Goal: Information Seeking & Learning: Learn about a topic

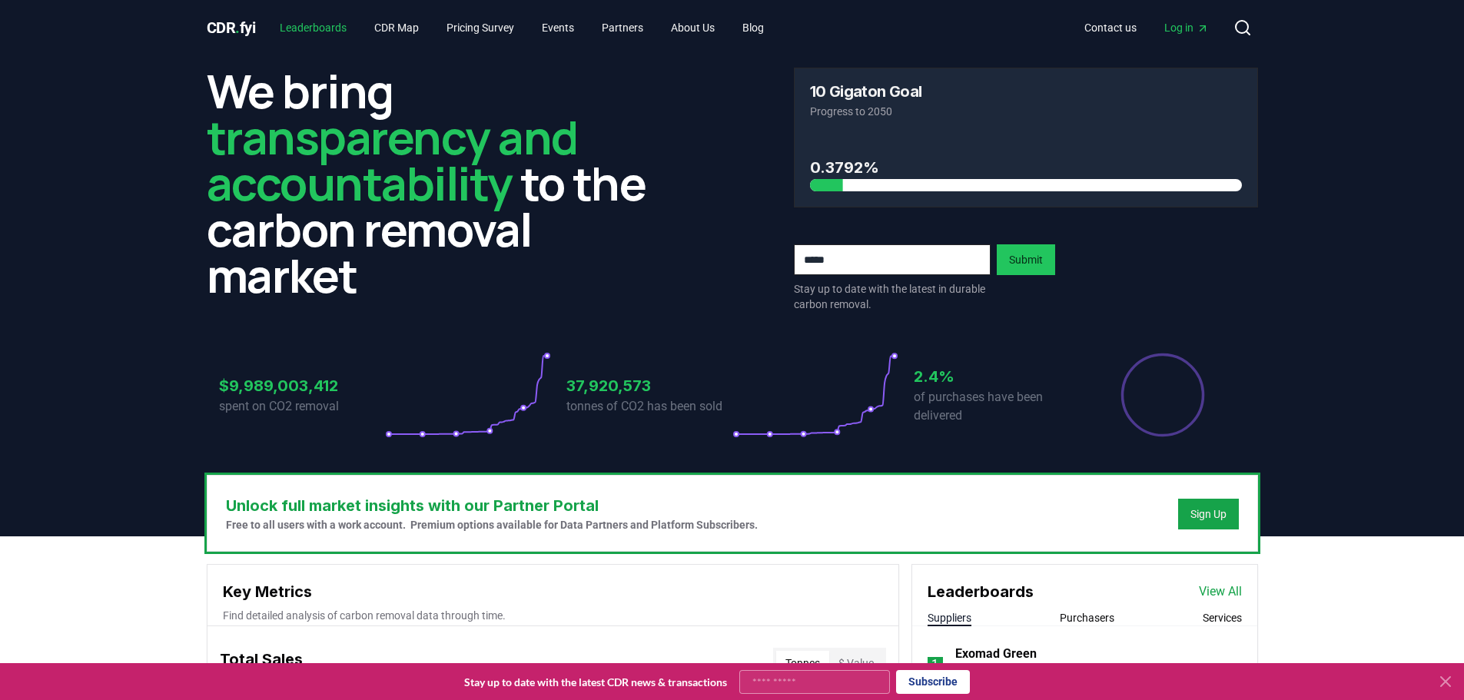
click at [304, 24] on link "Leaderboards" at bounding box center [313, 28] width 91 height 28
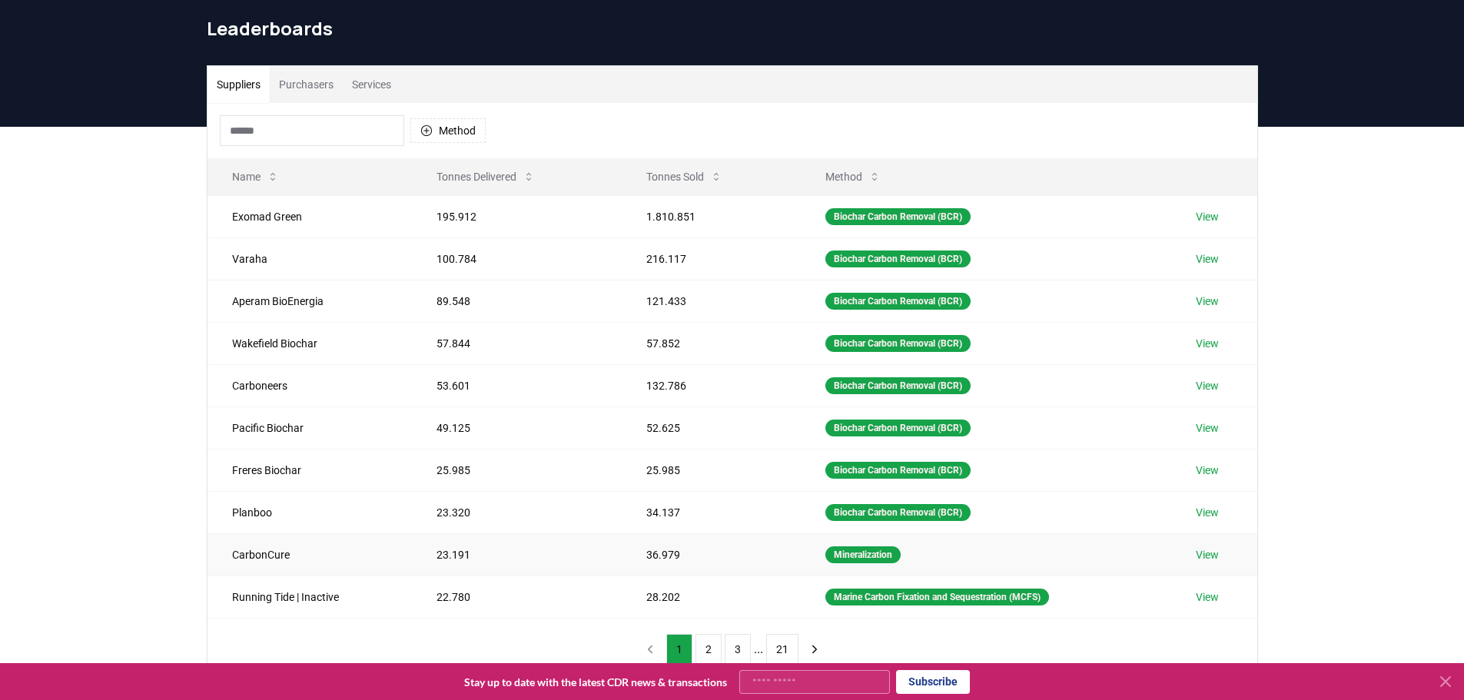
scroll to position [154, 0]
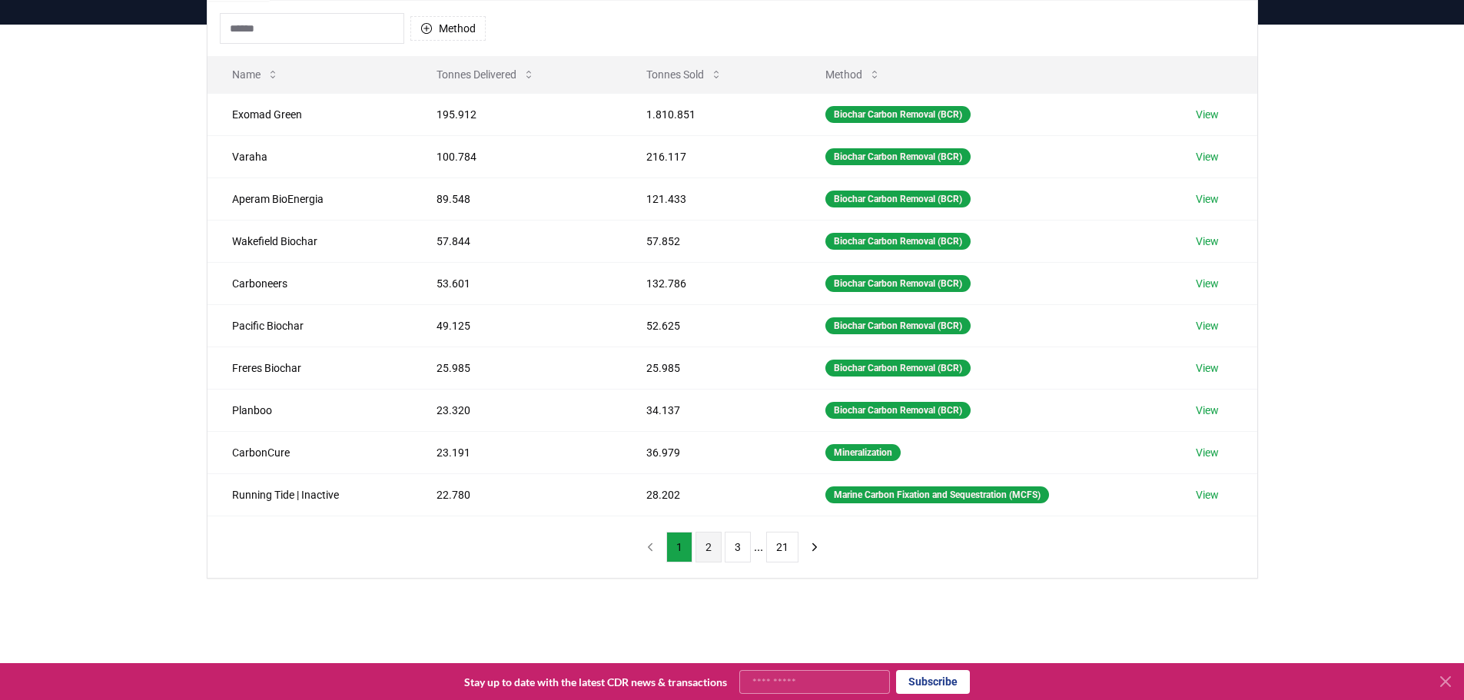
click at [703, 548] on button "2" at bounding box center [709, 547] width 26 height 31
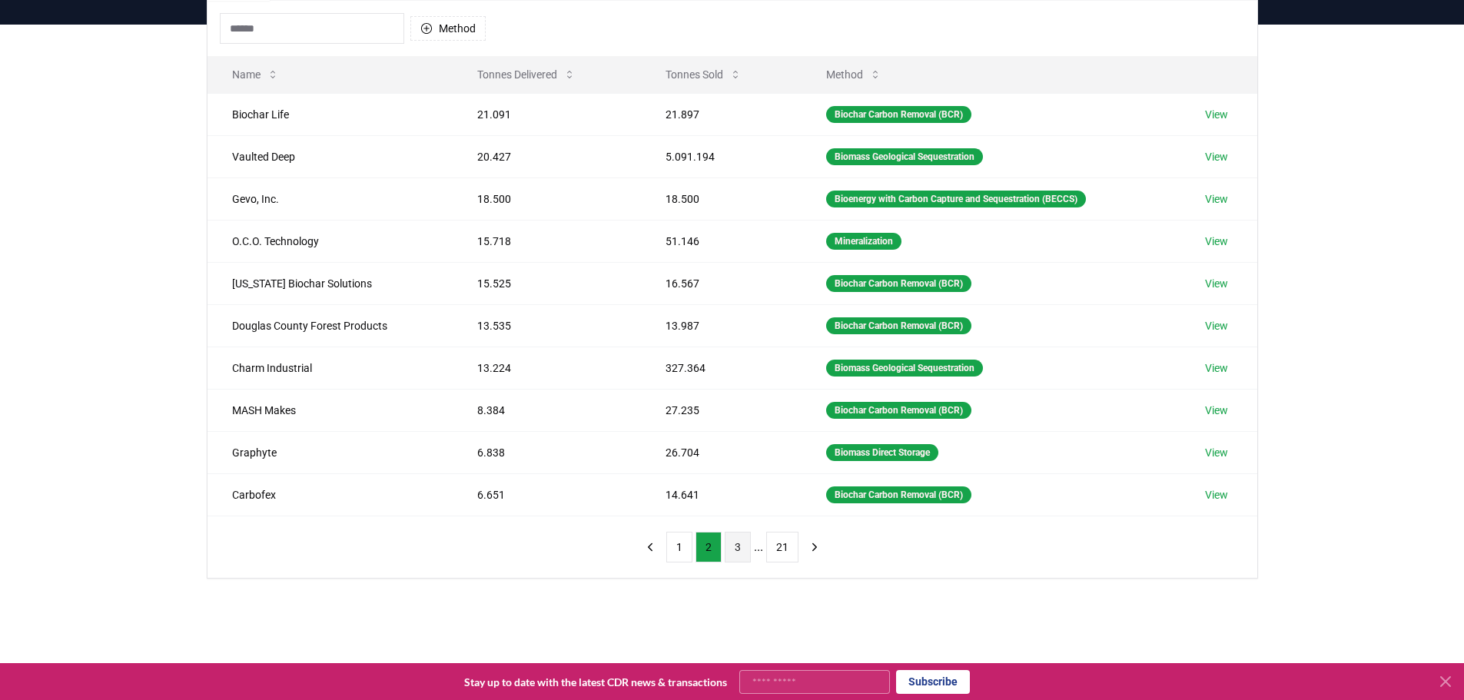
click at [733, 547] on button "3" at bounding box center [738, 547] width 26 height 31
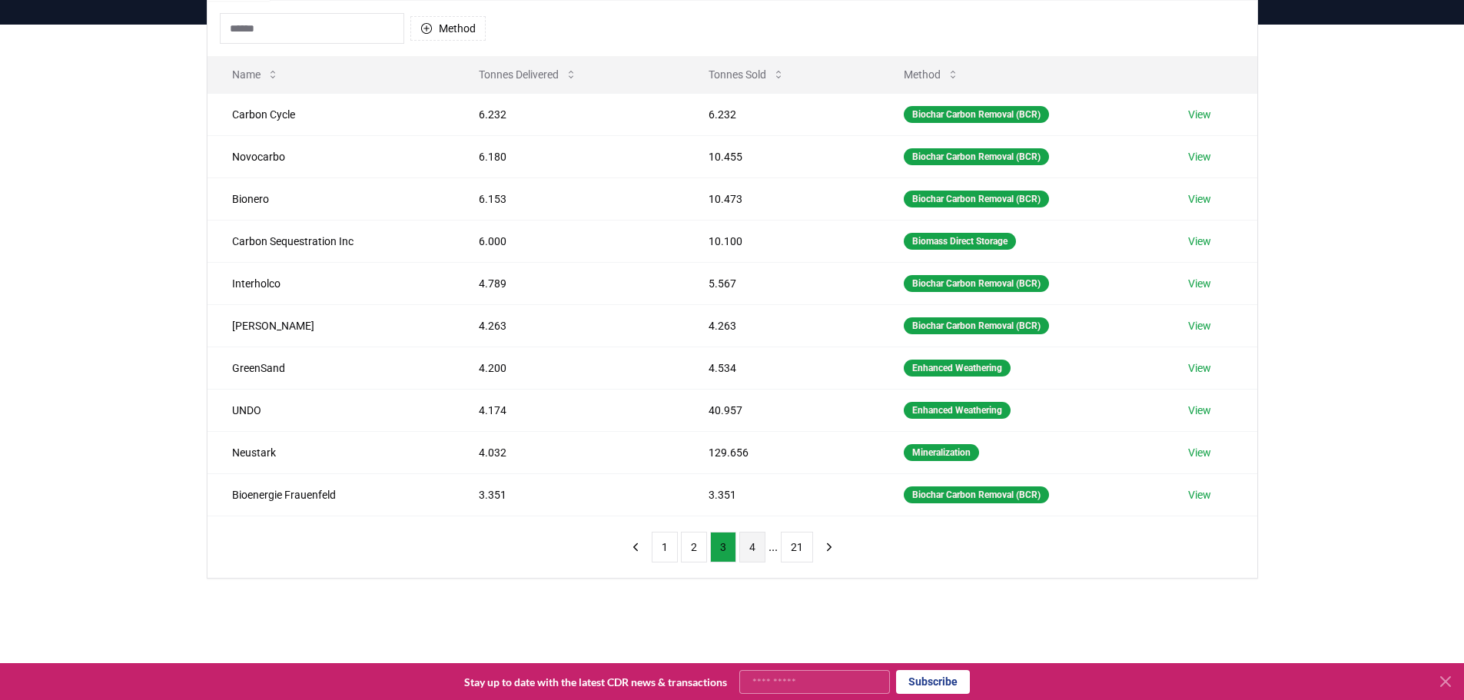
click at [748, 538] on button "4" at bounding box center [753, 547] width 26 height 31
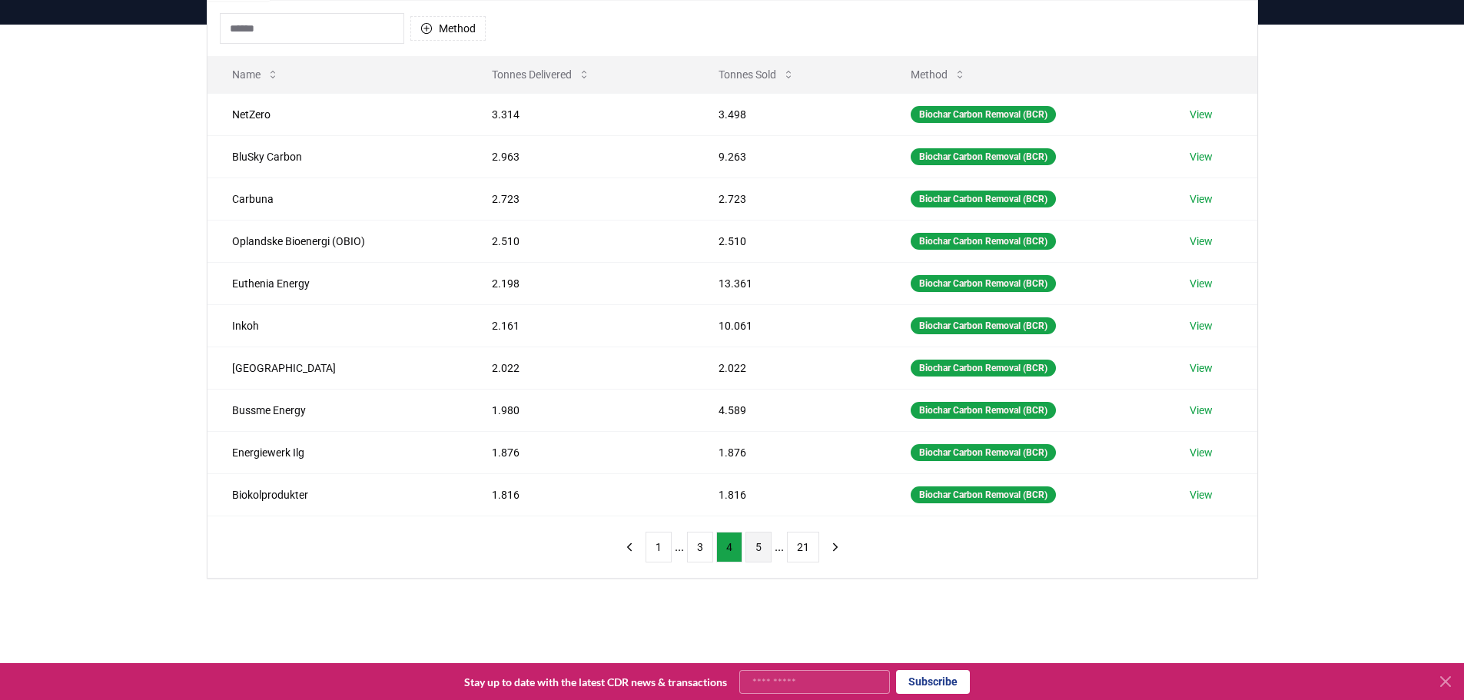
click at [756, 545] on button "5" at bounding box center [759, 547] width 26 height 31
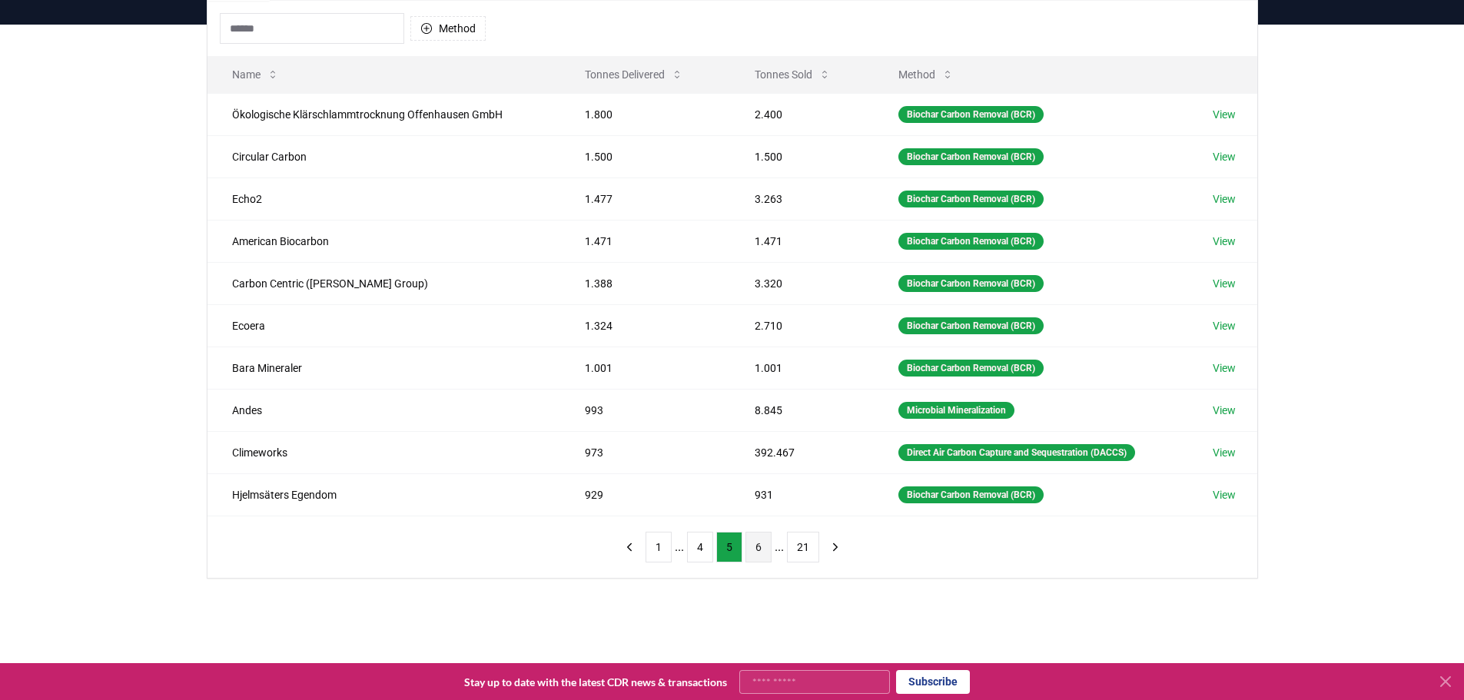
click at [764, 545] on button "6" at bounding box center [759, 547] width 26 height 31
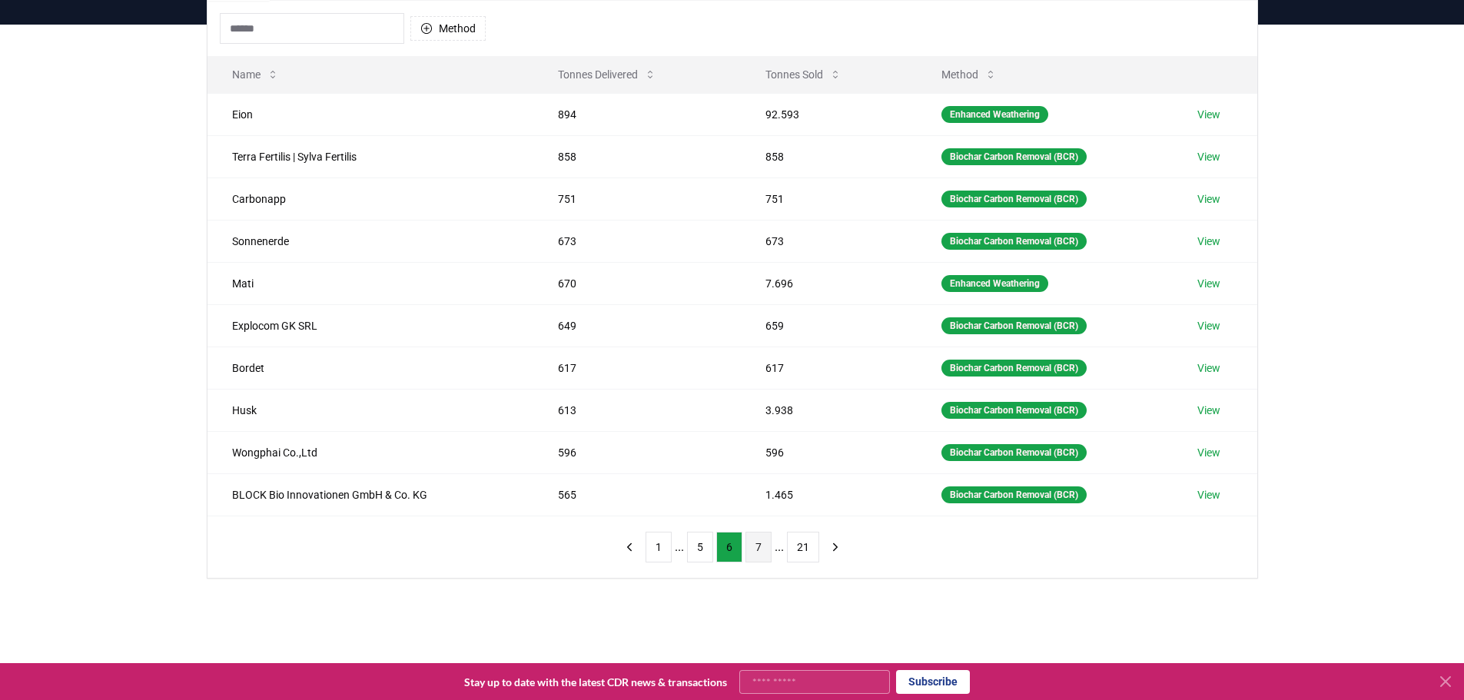
click at [766, 547] on button "7" at bounding box center [759, 547] width 26 height 31
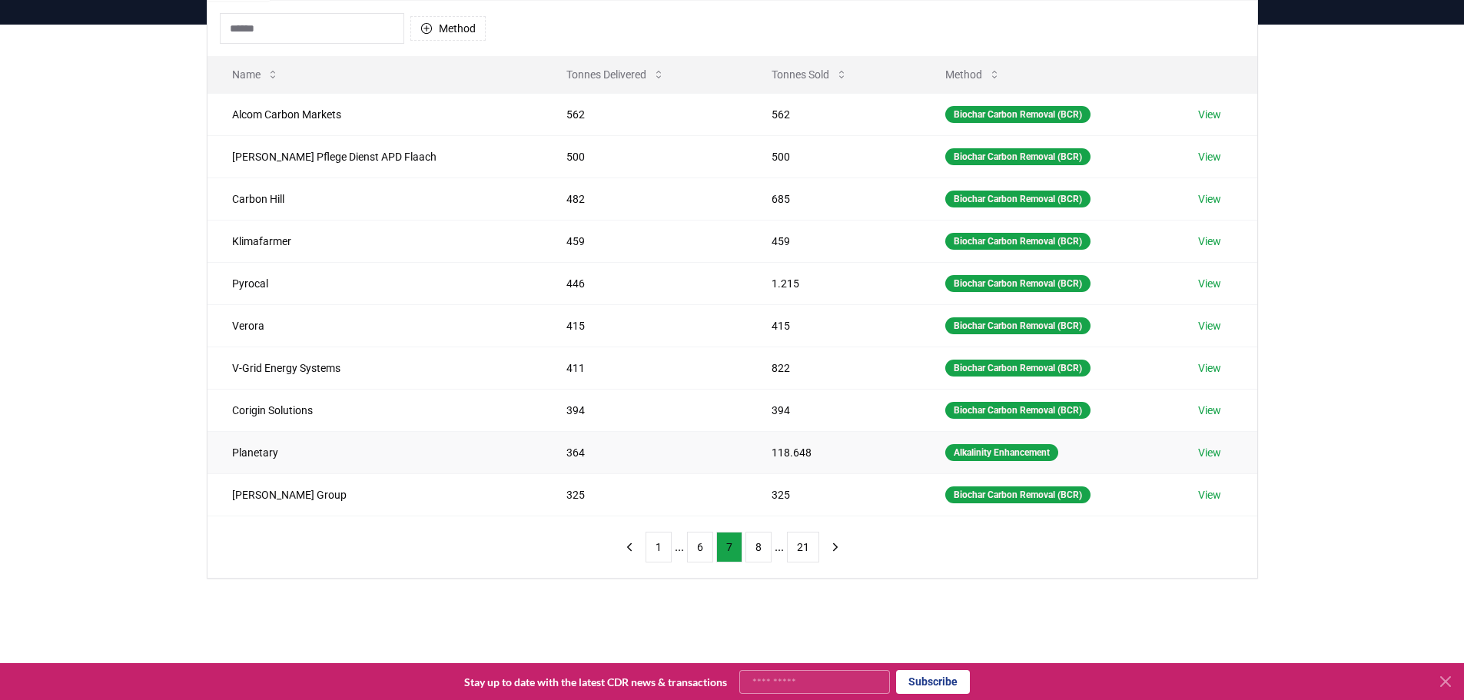
scroll to position [0, 0]
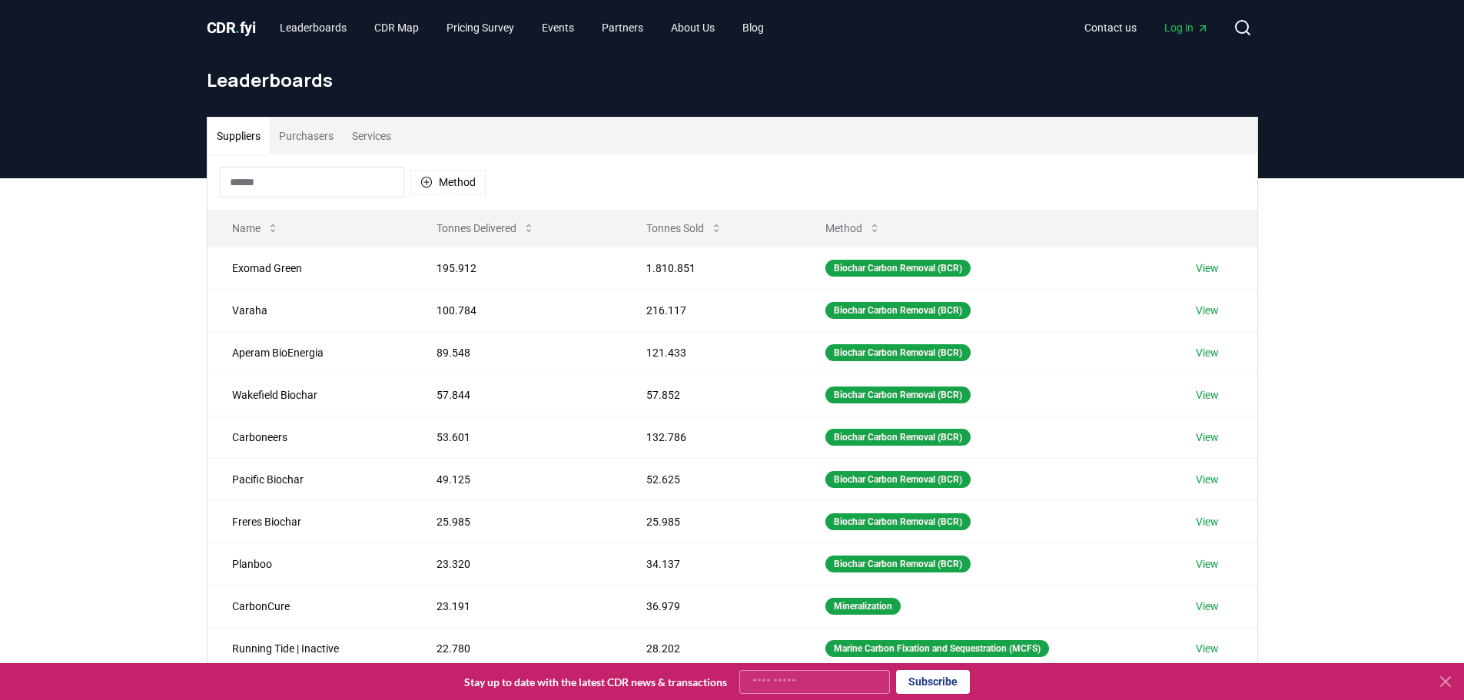
click at [248, 26] on span "CDR . fyi" at bounding box center [231, 27] width 49 height 18
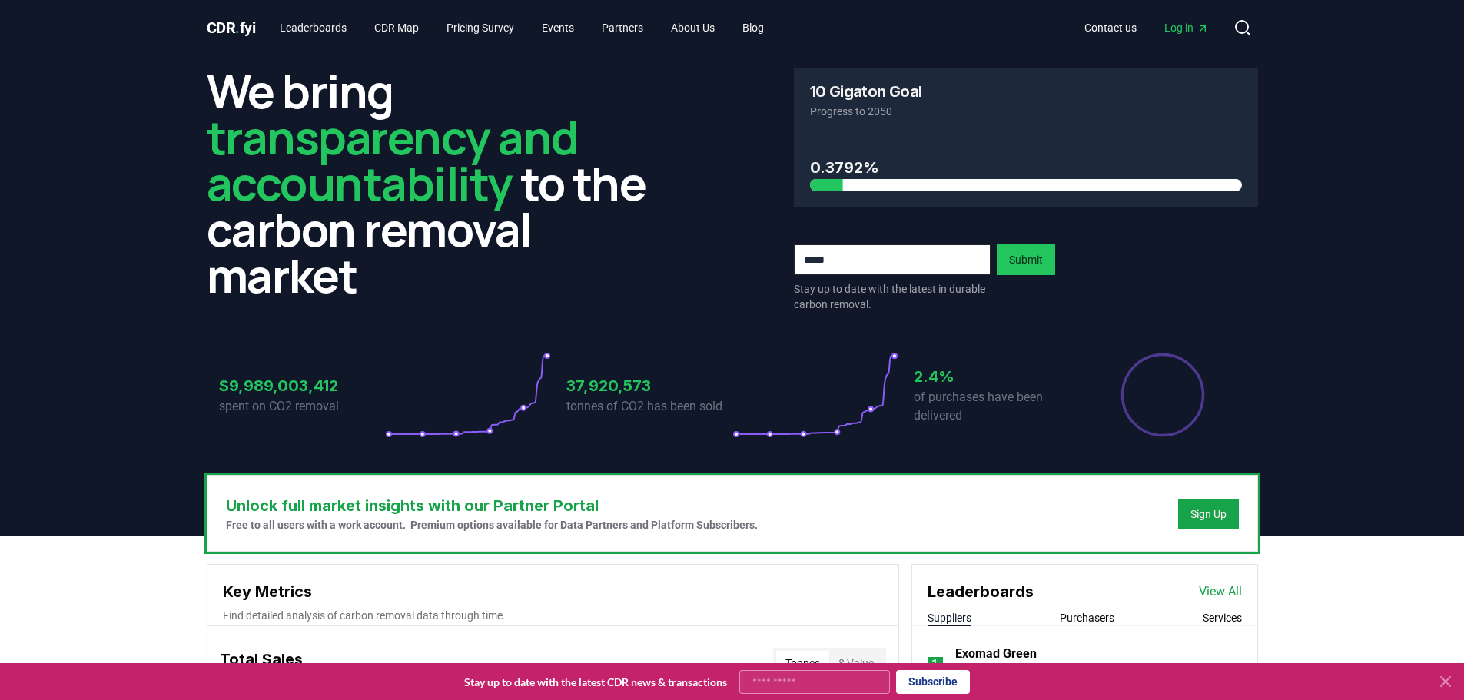
click at [1446, 683] on icon at bounding box center [1446, 682] width 18 height 18
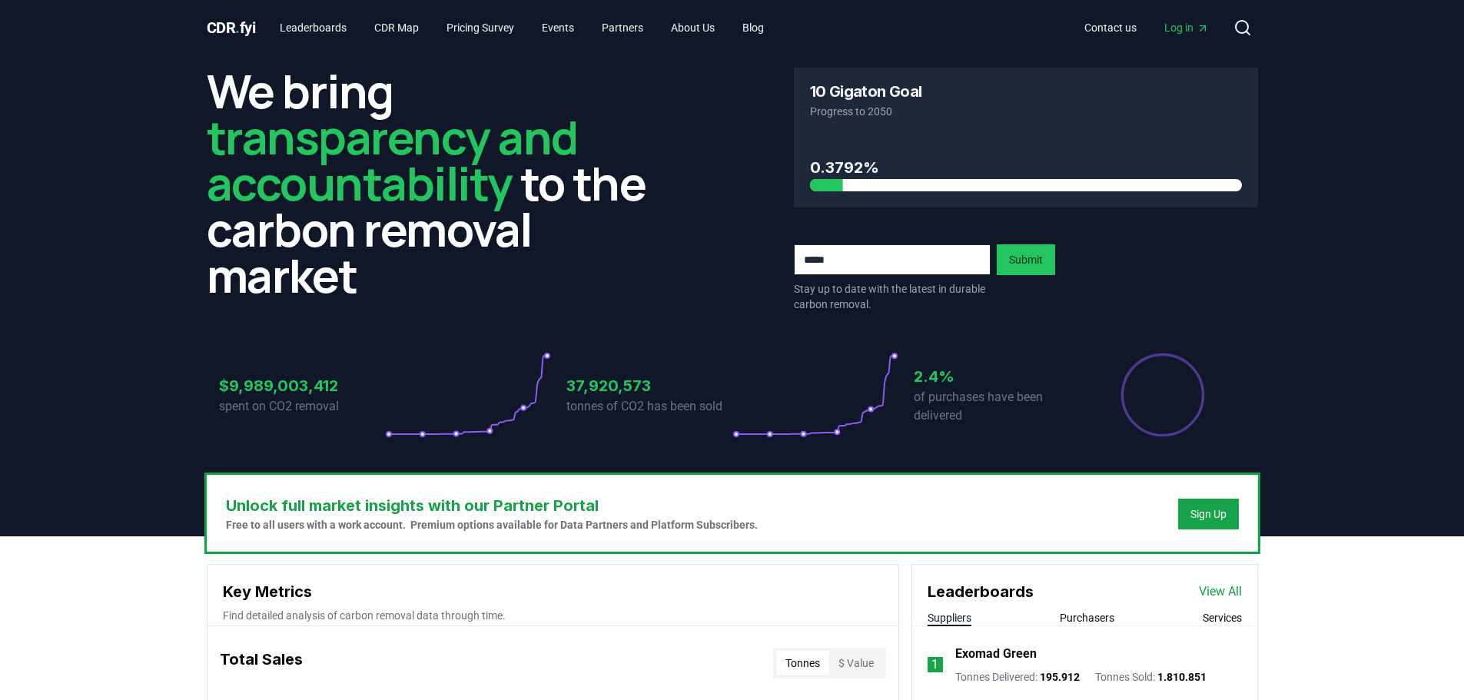
drag, startPoint x: 1286, startPoint y: 1, endPoint x: 1329, endPoint y: 122, distance: 128.9
click at [1329, 122] on header "We bring transparency and accountability to the carbon removal market 10 Gigato…" at bounding box center [732, 295] width 1464 height 481
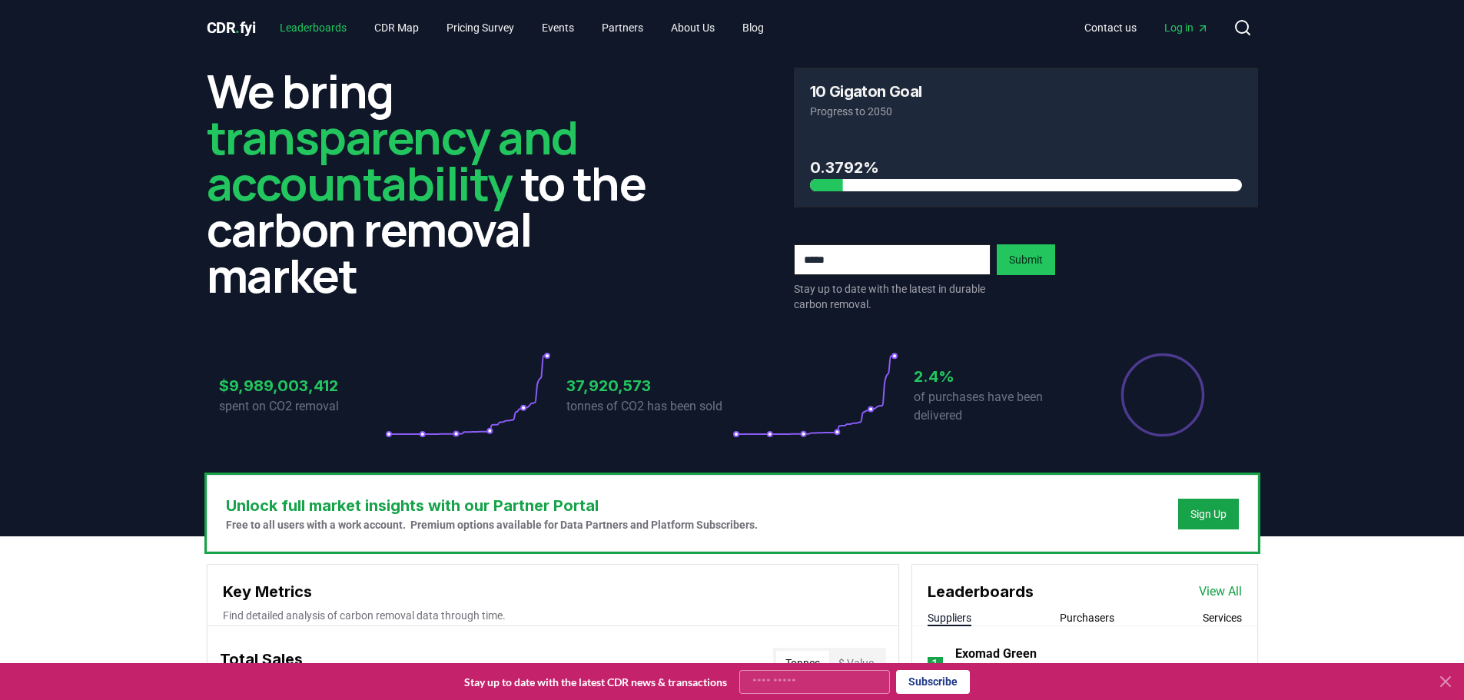
click at [347, 23] on link "Leaderboards" at bounding box center [313, 28] width 91 height 28
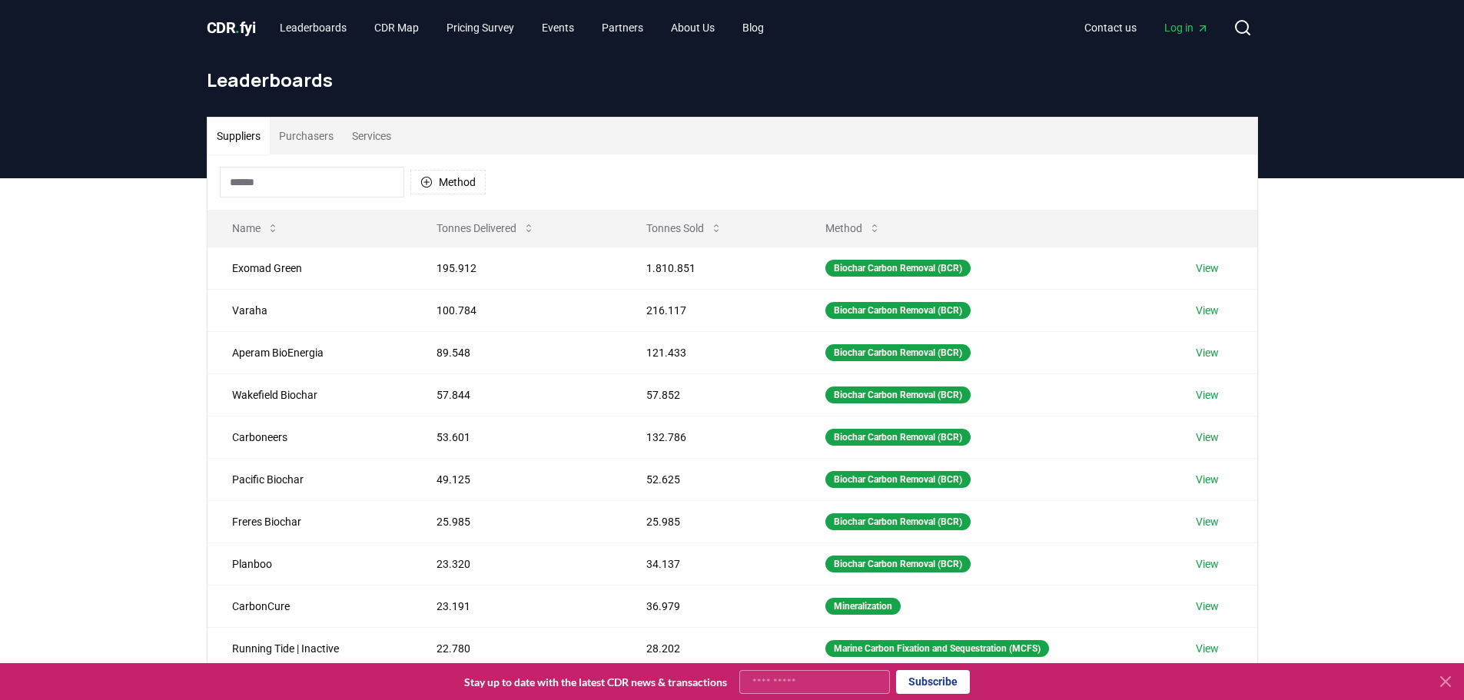
click at [1445, 683] on icon at bounding box center [1445, 681] width 9 height 9
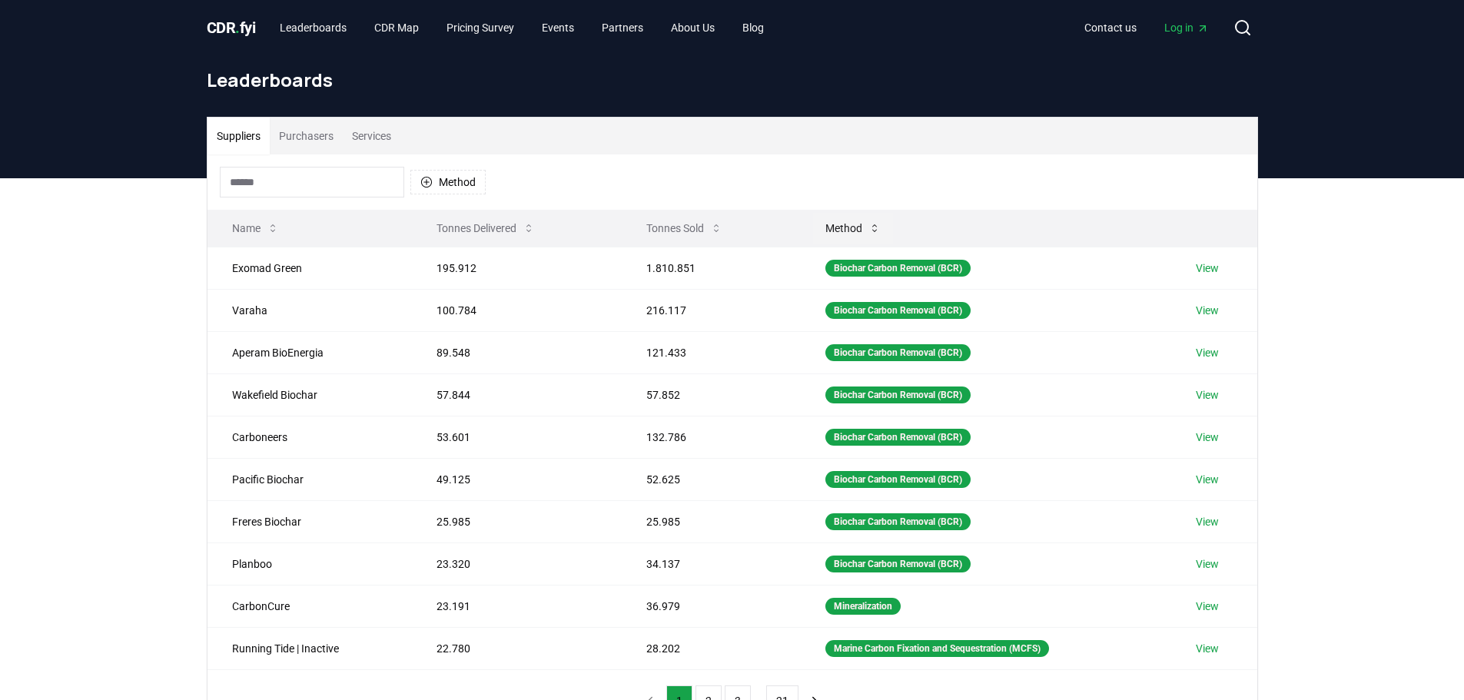
click at [844, 224] on button "Method" at bounding box center [853, 228] width 80 height 31
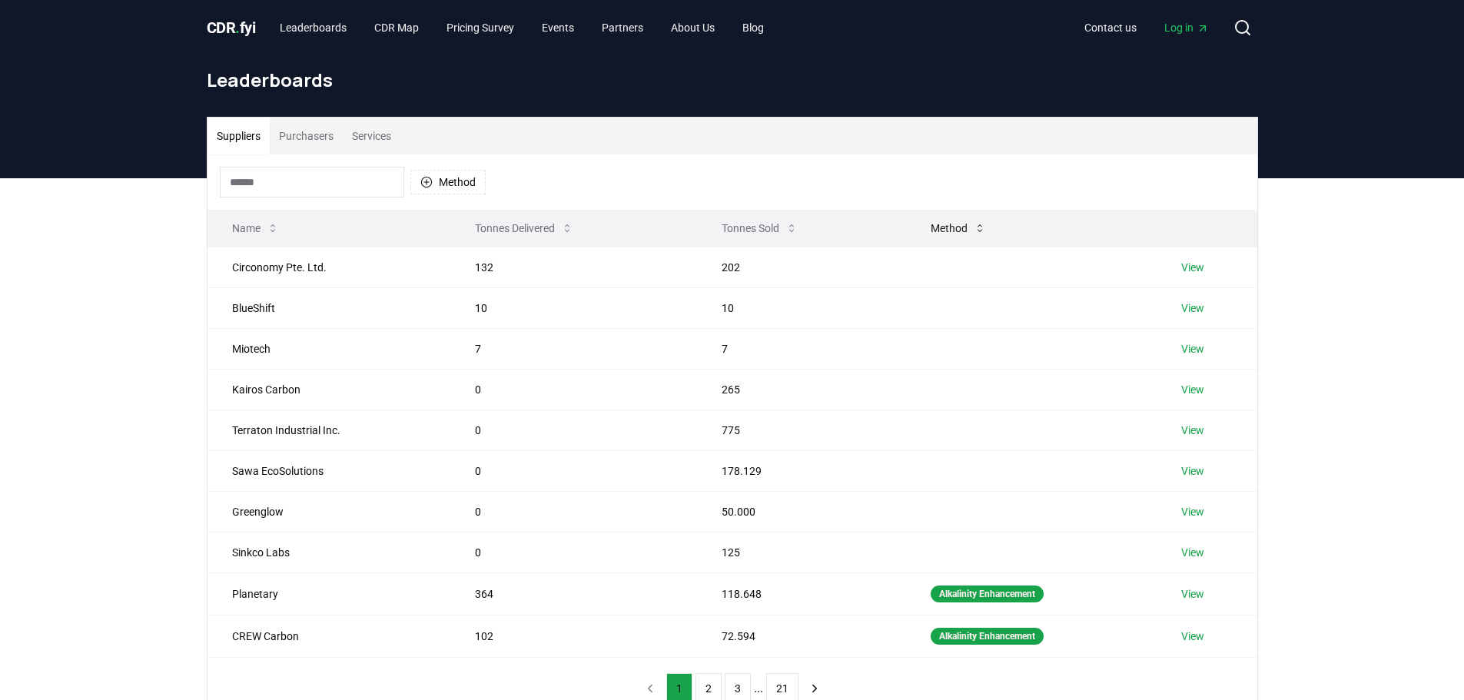
click at [954, 224] on button "Method" at bounding box center [959, 228] width 80 height 31
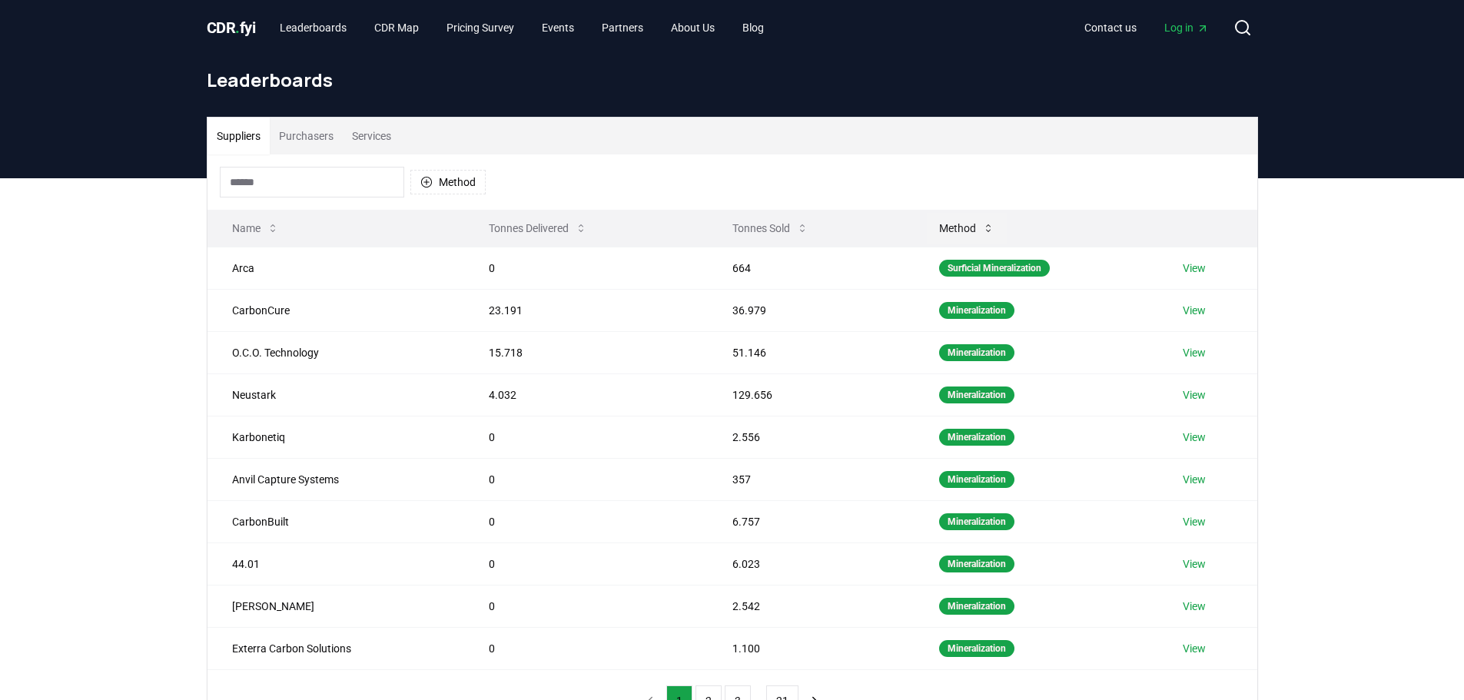
click at [954, 224] on button "Method" at bounding box center [967, 228] width 80 height 31
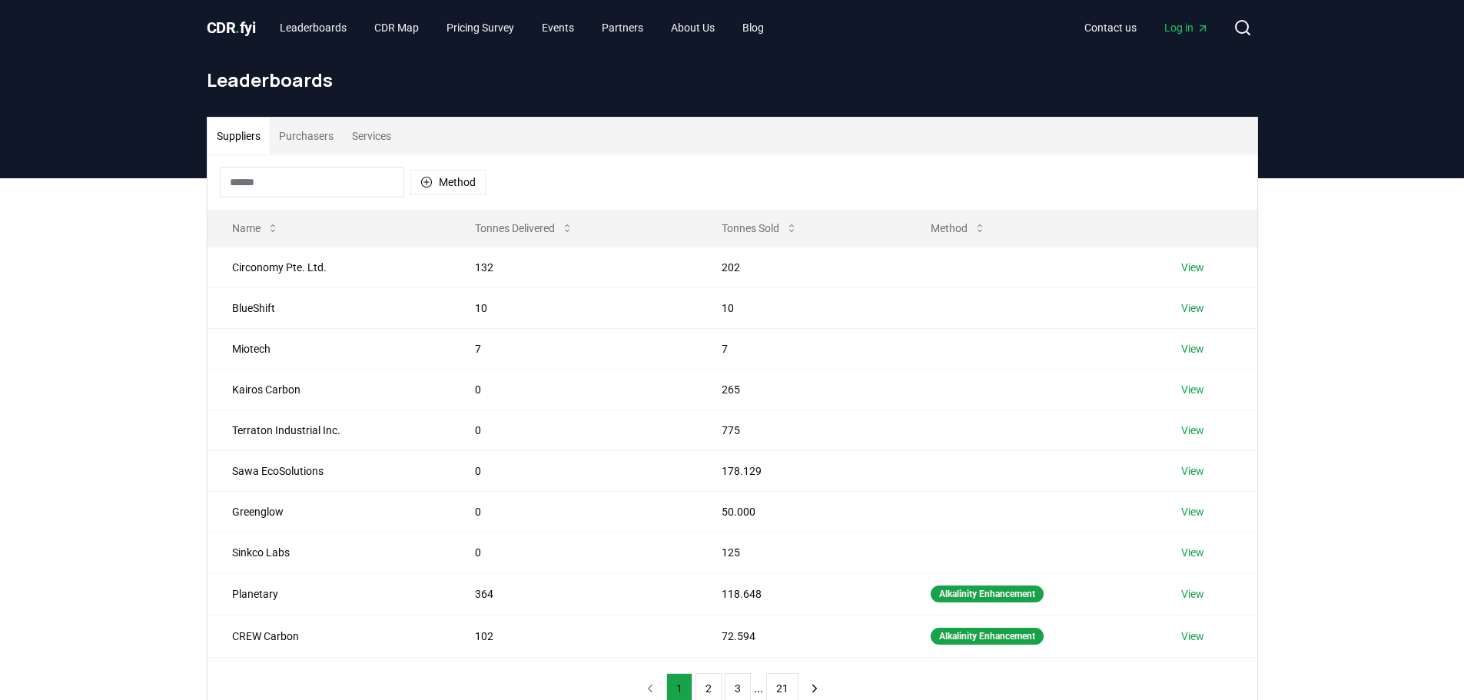
click at [364, 139] on button "Services" at bounding box center [372, 136] width 58 height 37
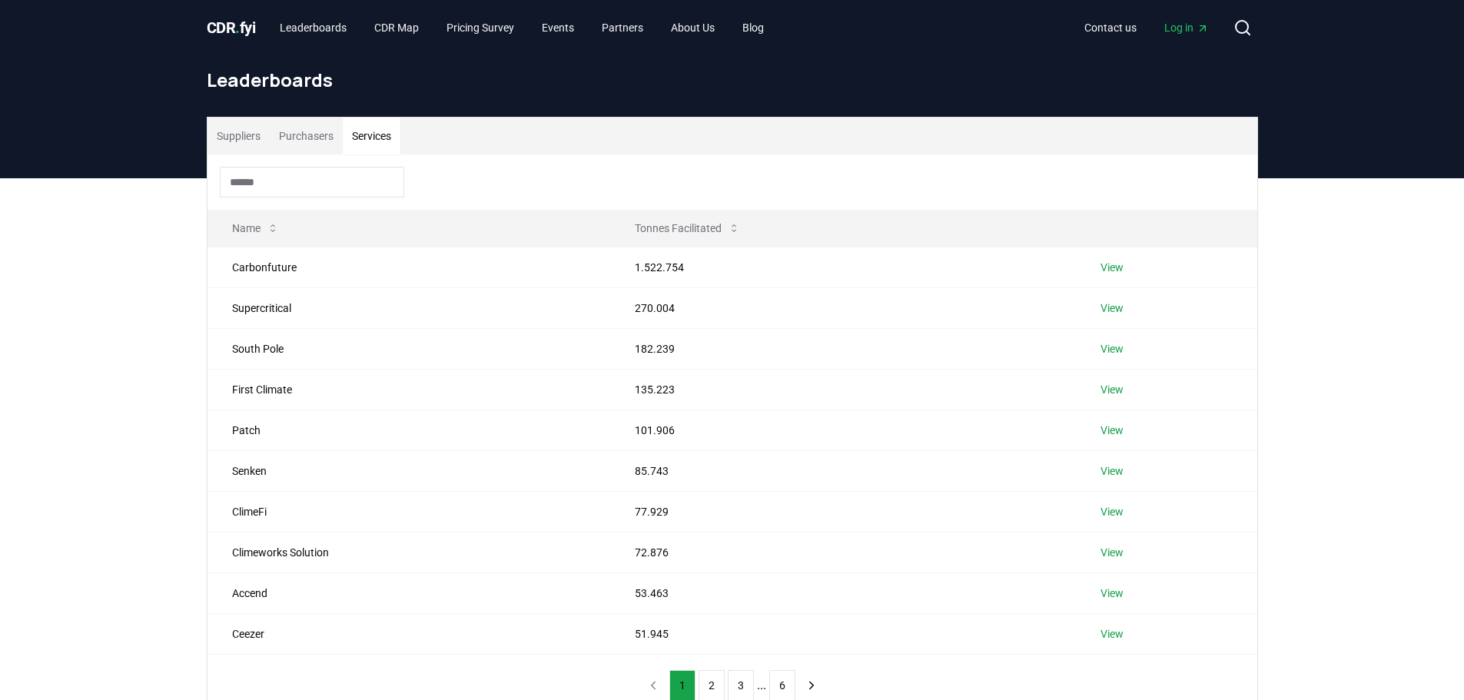
click at [315, 129] on button "Purchasers" at bounding box center [306, 136] width 73 height 37
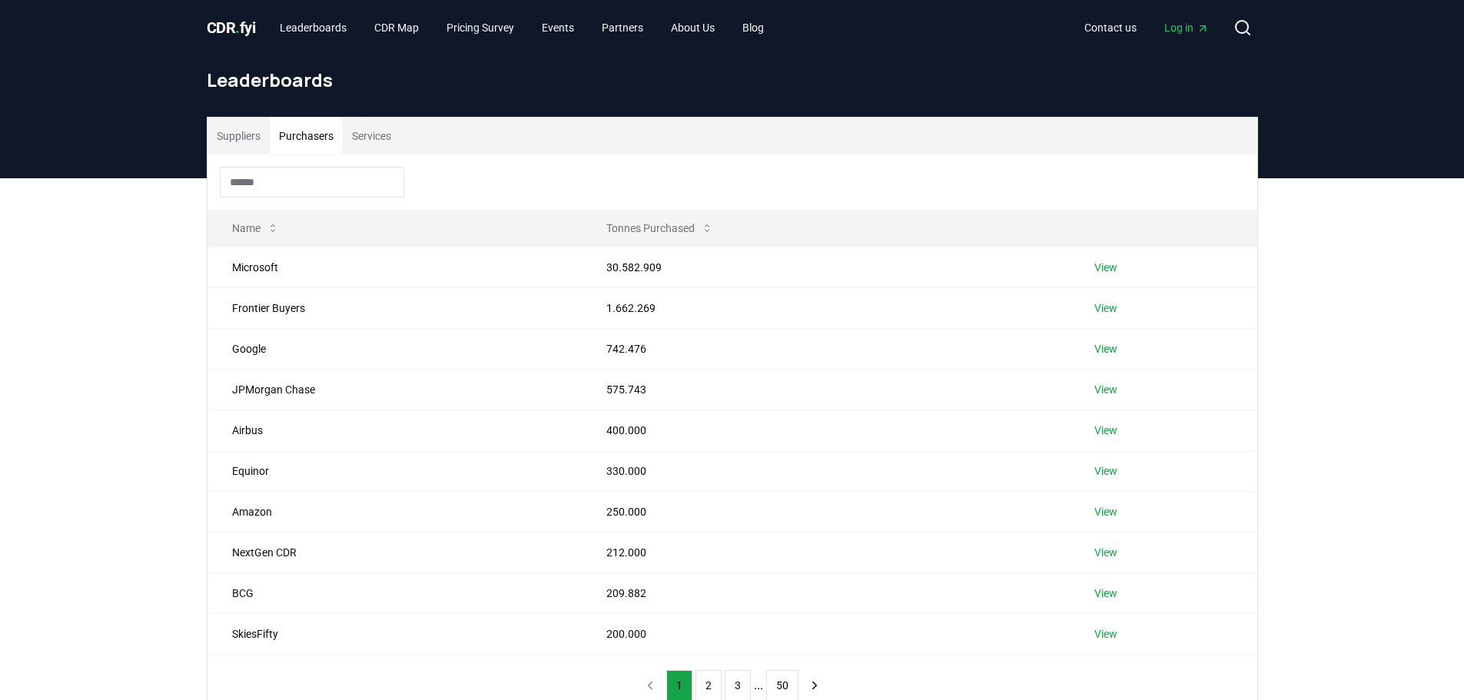
click at [248, 138] on button "Suppliers" at bounding box center [239, 136] width 62 height 37
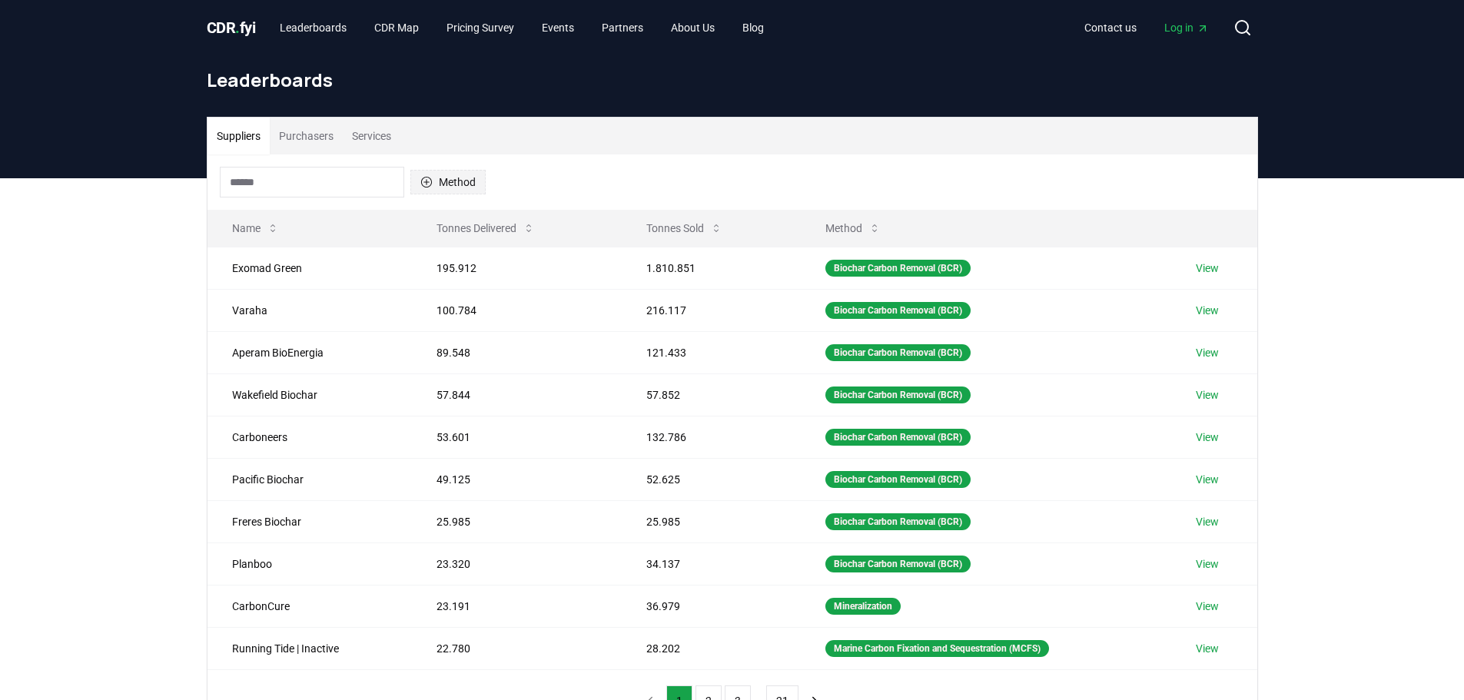
click at [442, 180] on button "Method" at bounding box center [447, 182] width 75 height 25
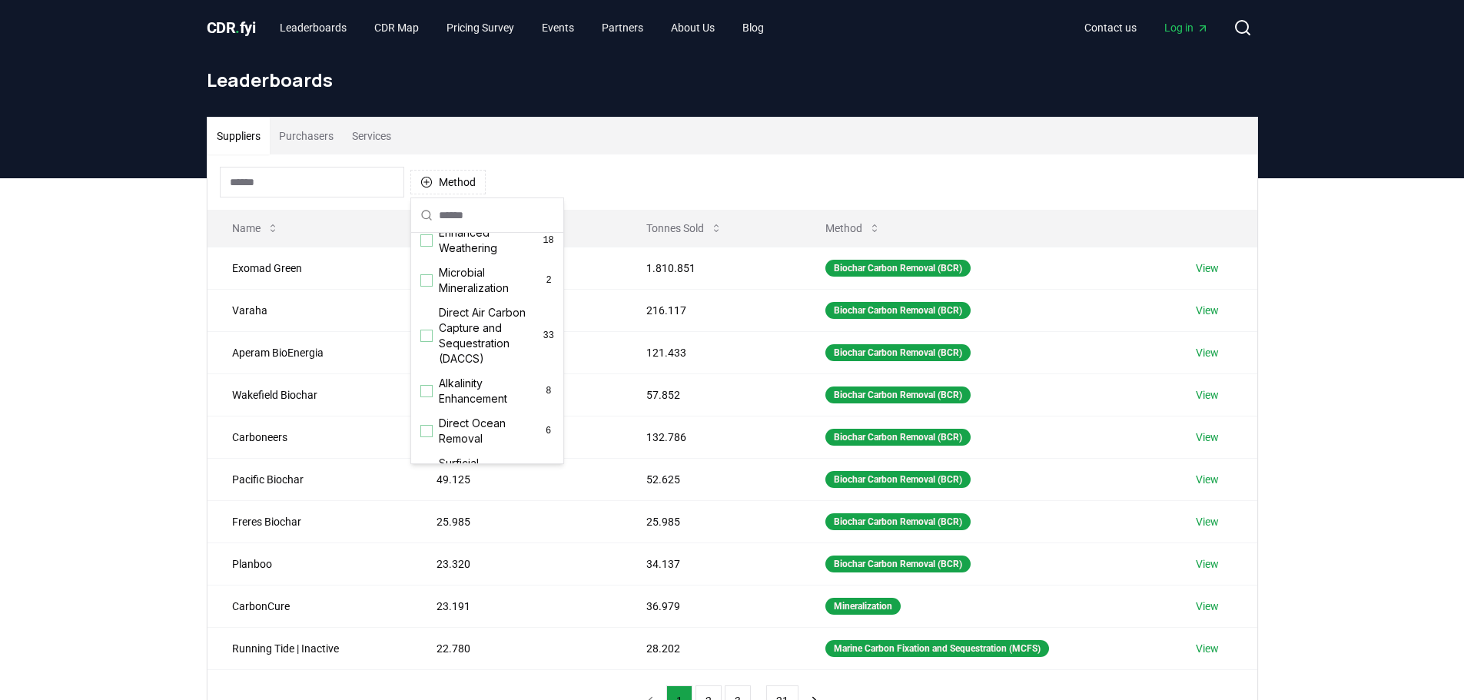
scroll to position [384, 0]
click at [565, 164] on div "Method" at bounding box center [733, 182] width 1050 height 55
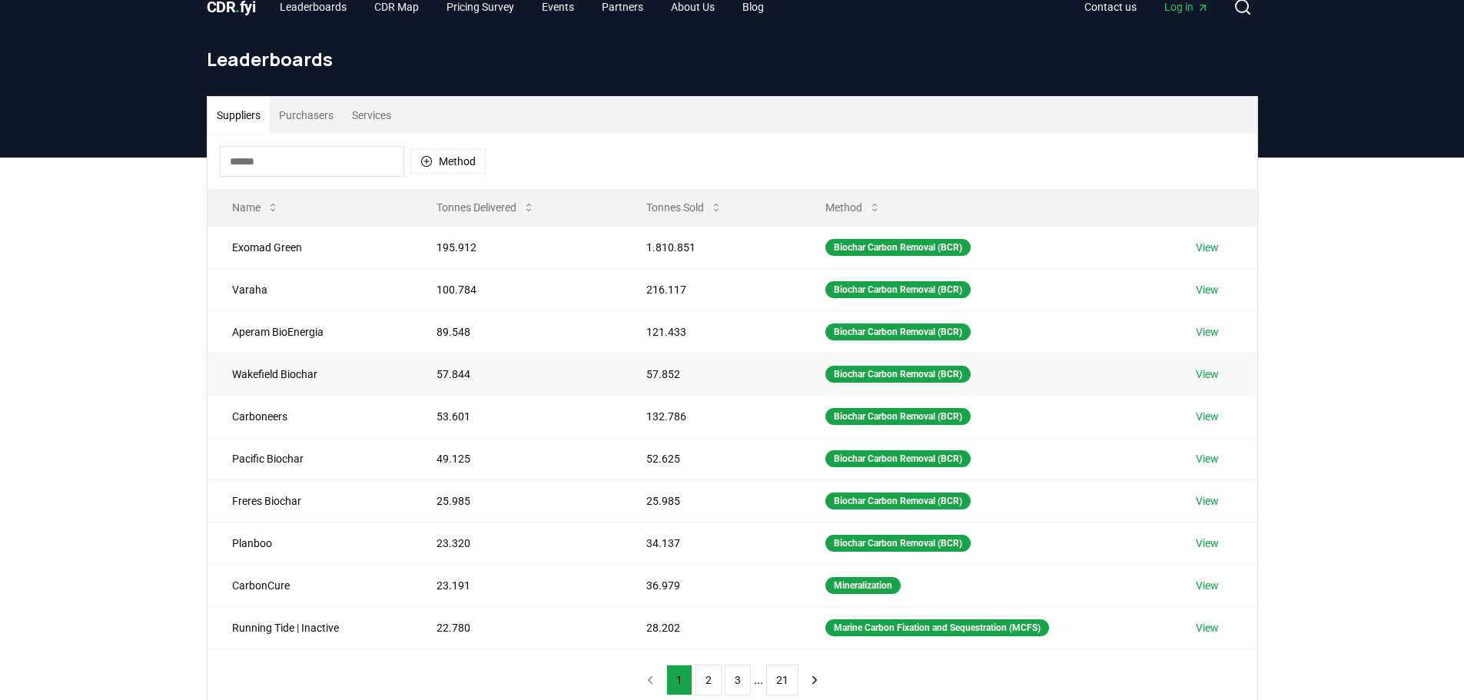
scroll to position [18, 0]
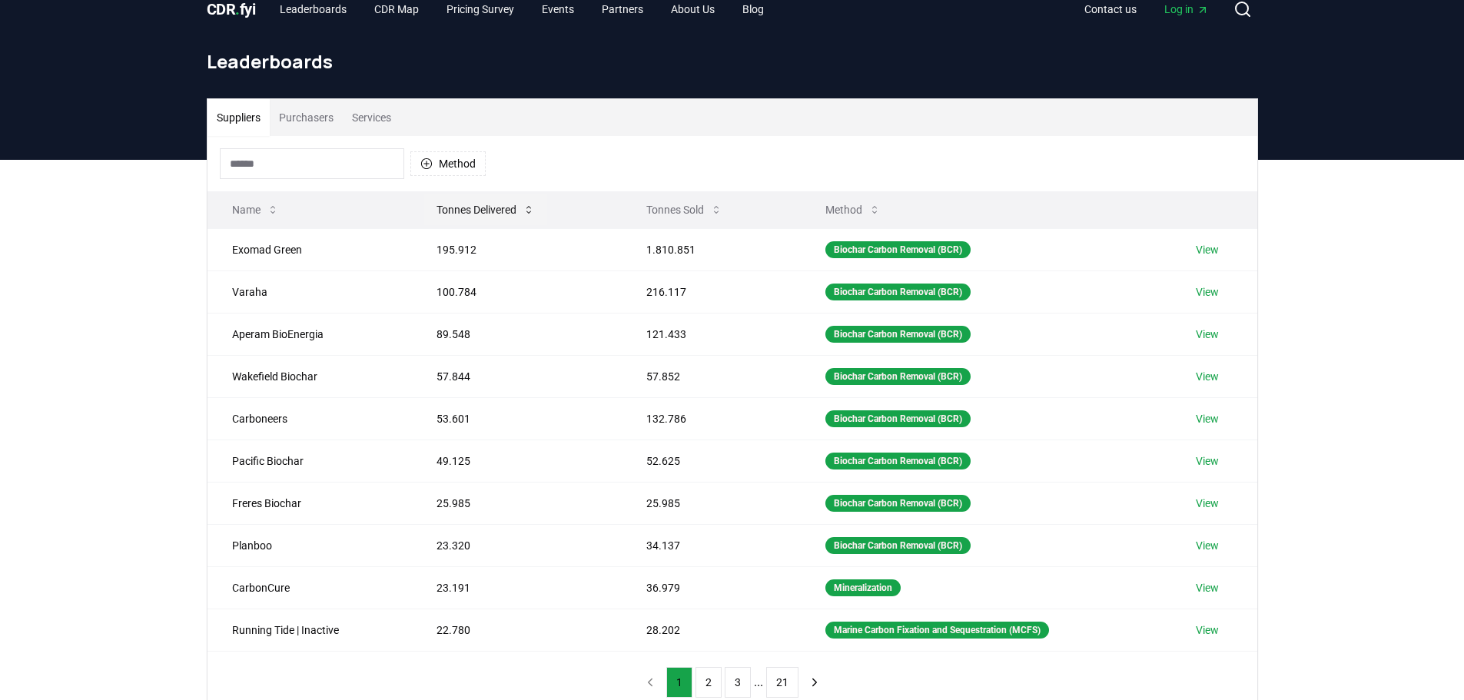
click at [466, 204] on button "Tonnes Delivered" at bounding box center [485, 209] width 123 height 31
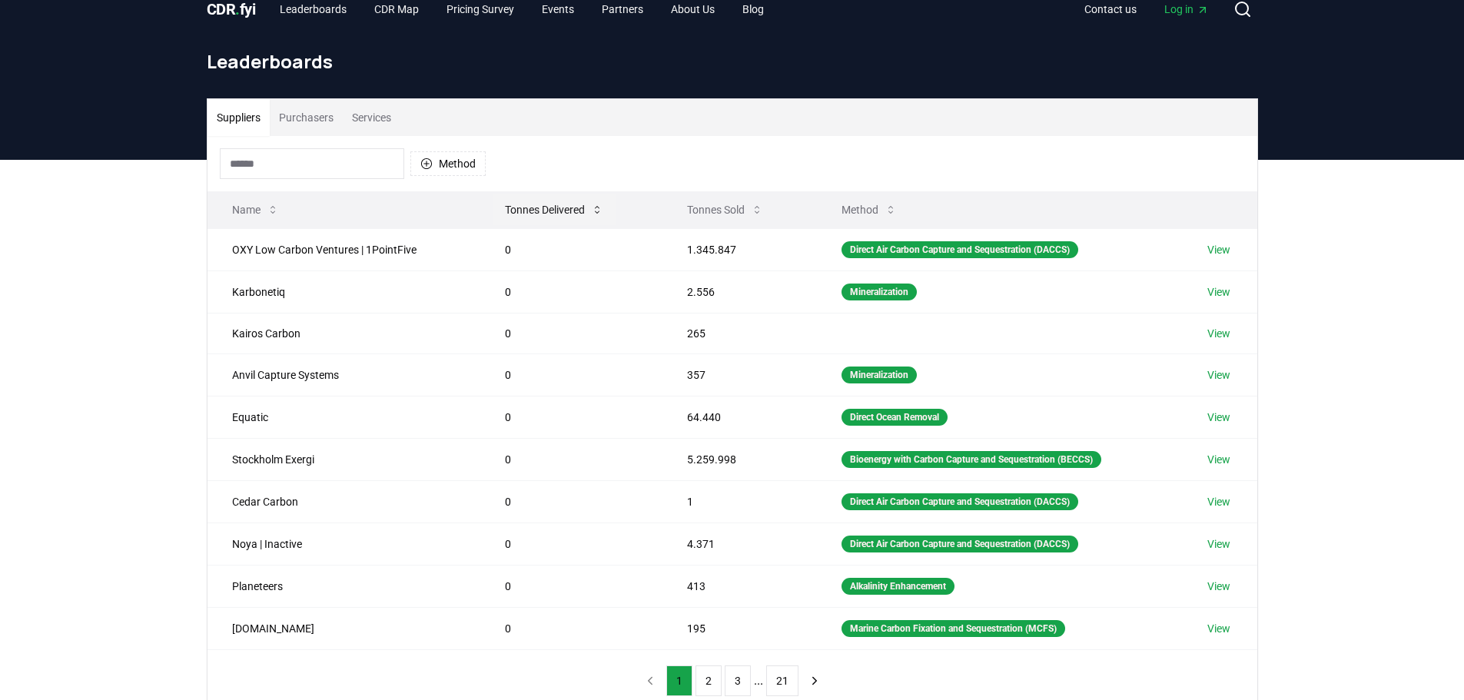
click at [520, 218] on button "Tonnes Delivered" at bounding box center [554, 209] width 123 height 31
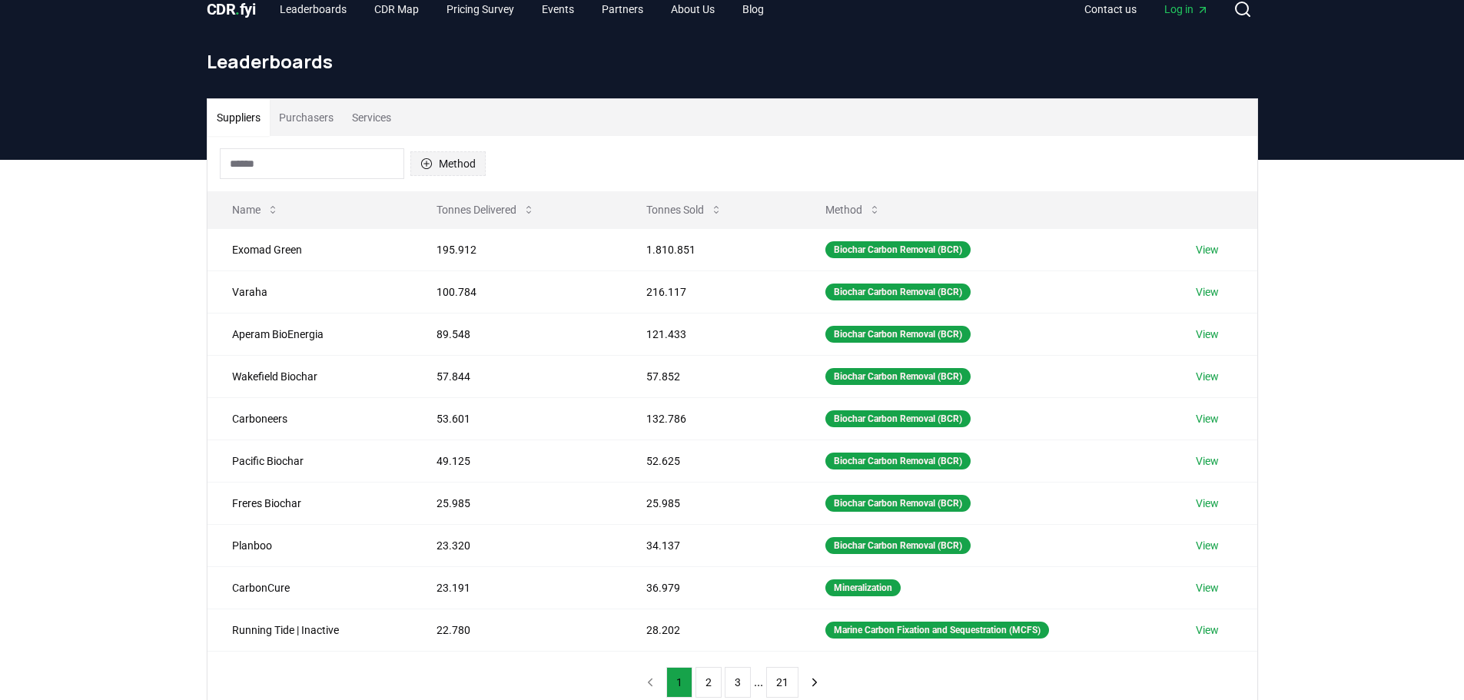
click at [459, 157] on button "Method" at bounding box center [447, 163] width 75 height 25
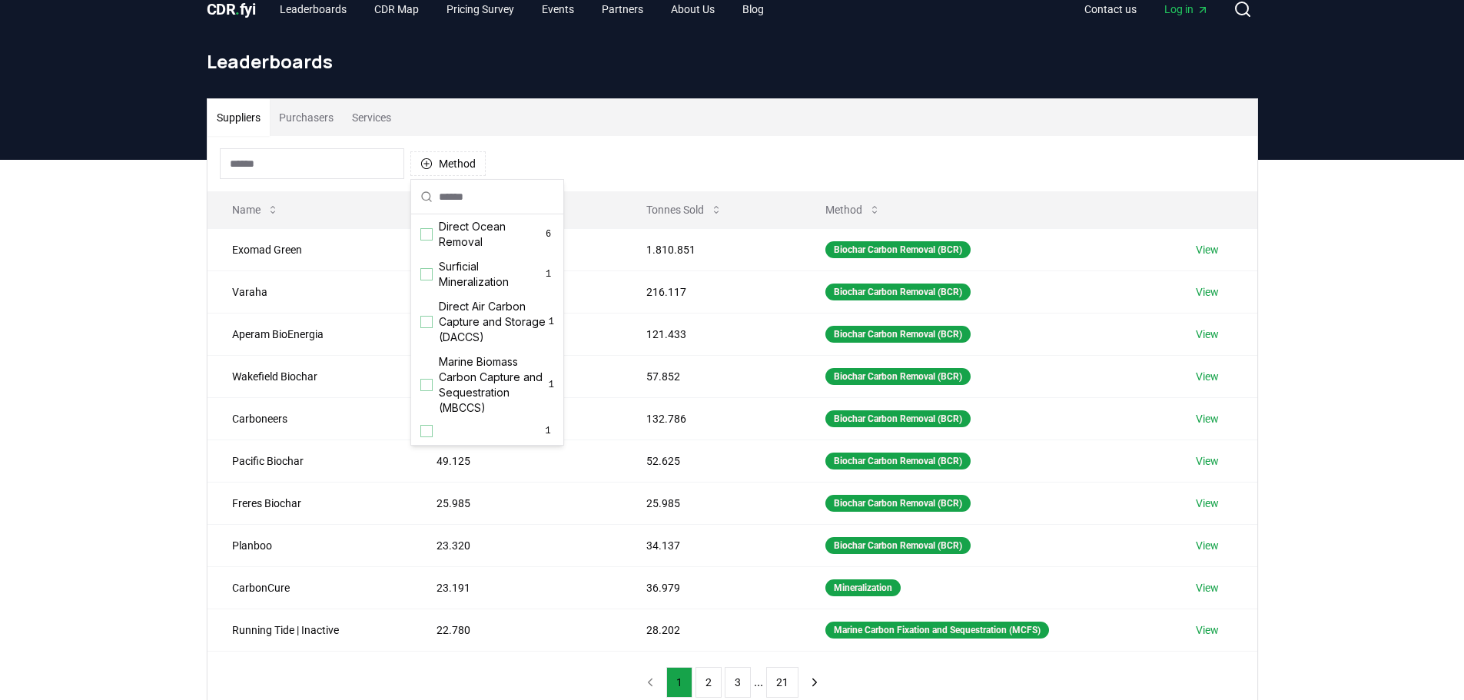
scroll to position [495, 0]
click at [422, 321] on div "Suggestions" at bounding box center [426, 322] width 12 height 12
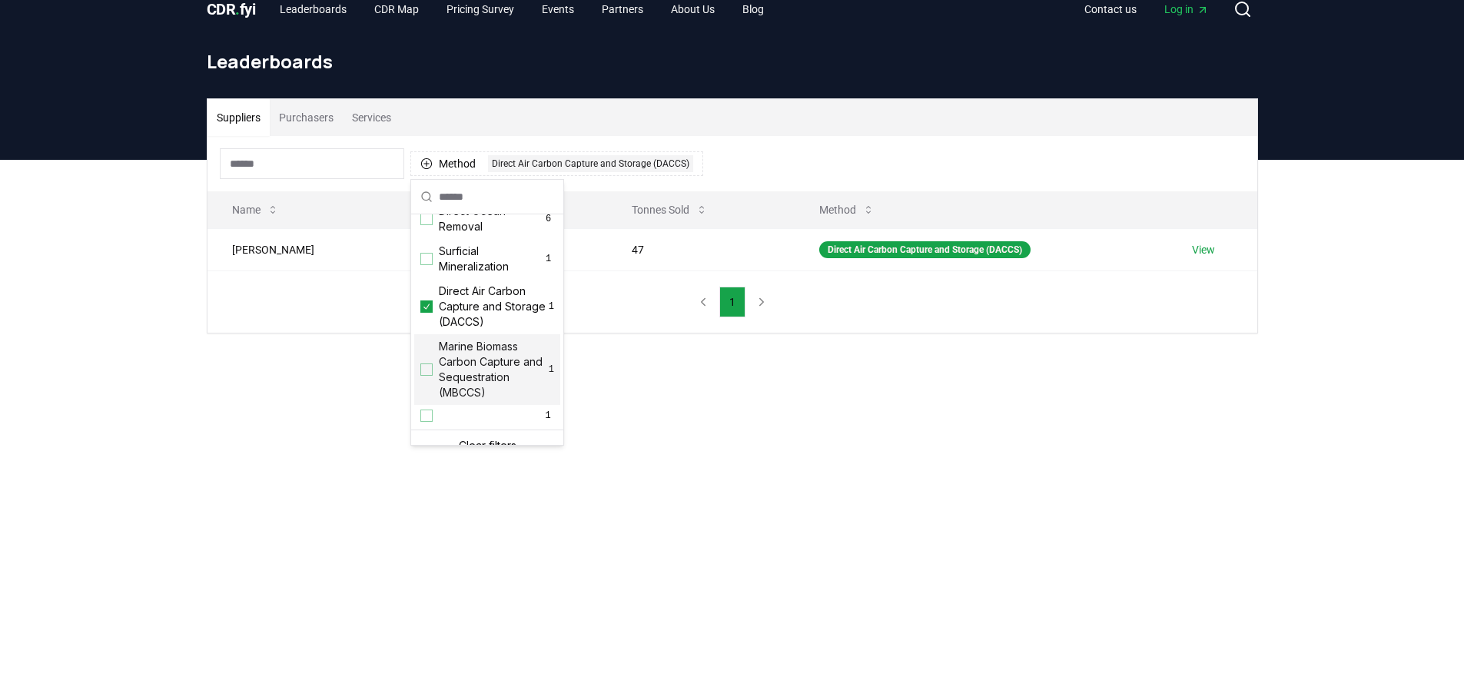
click at [328, 507] on main "Suppliers Purchasers Services Method 1 Direct Air Carbon Capture and Storage (D…" at bounding box center [732, 510] width 1464 height 700
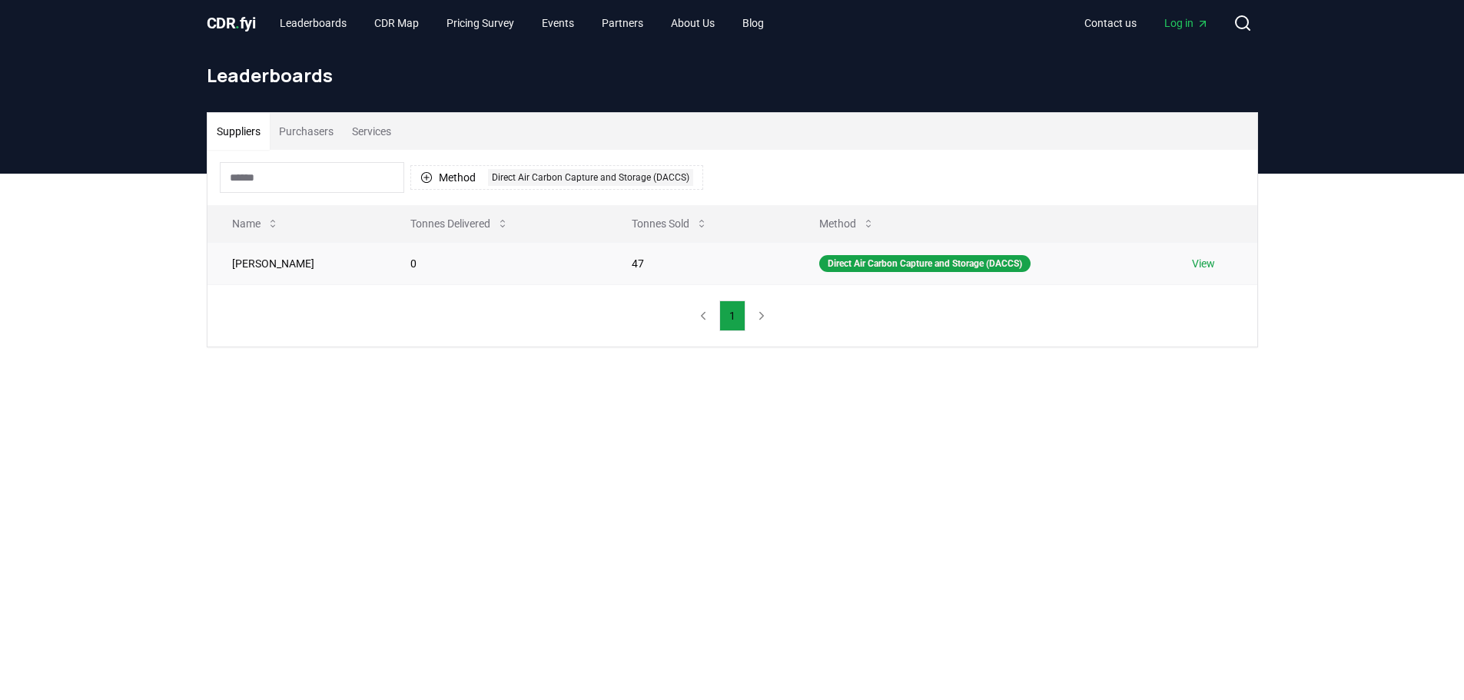
scroll to position [0, 0]
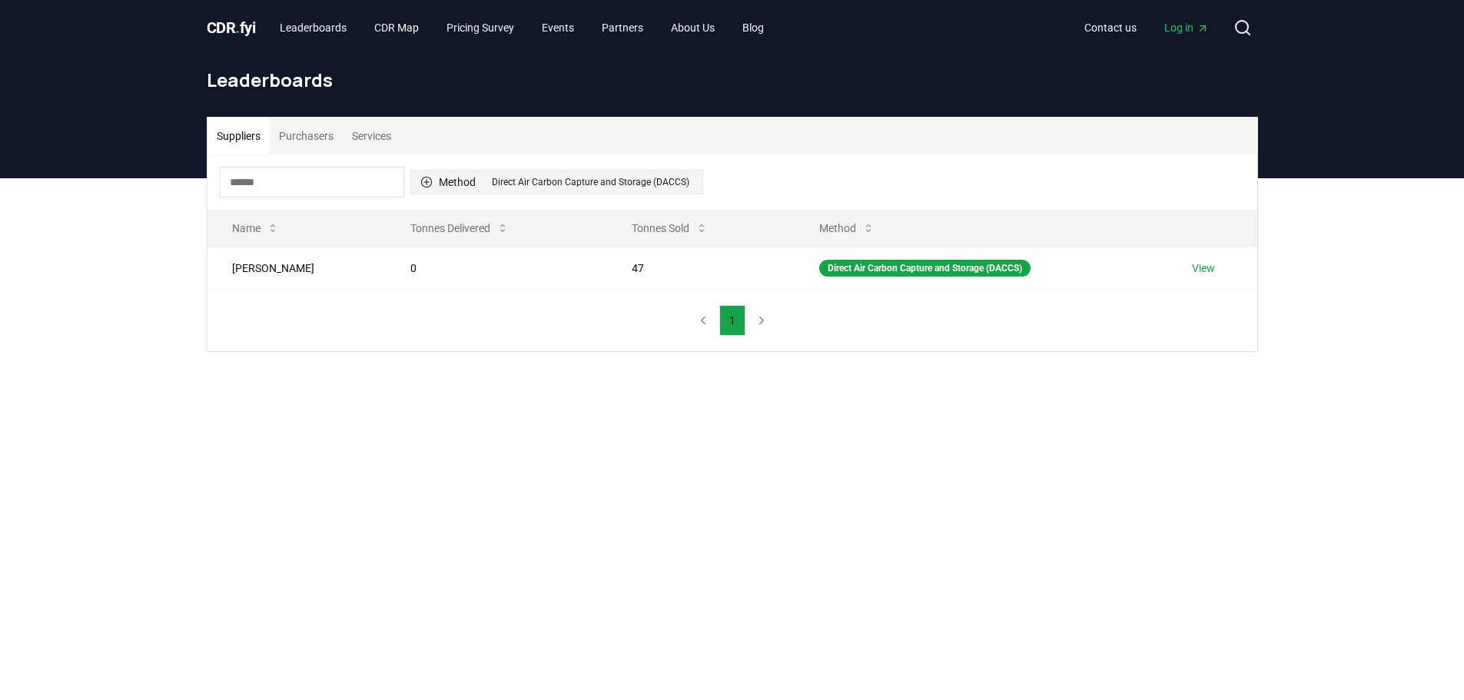
click at [426, 180] on icon "button" at bounding box center [425, 182] width 11 height 11
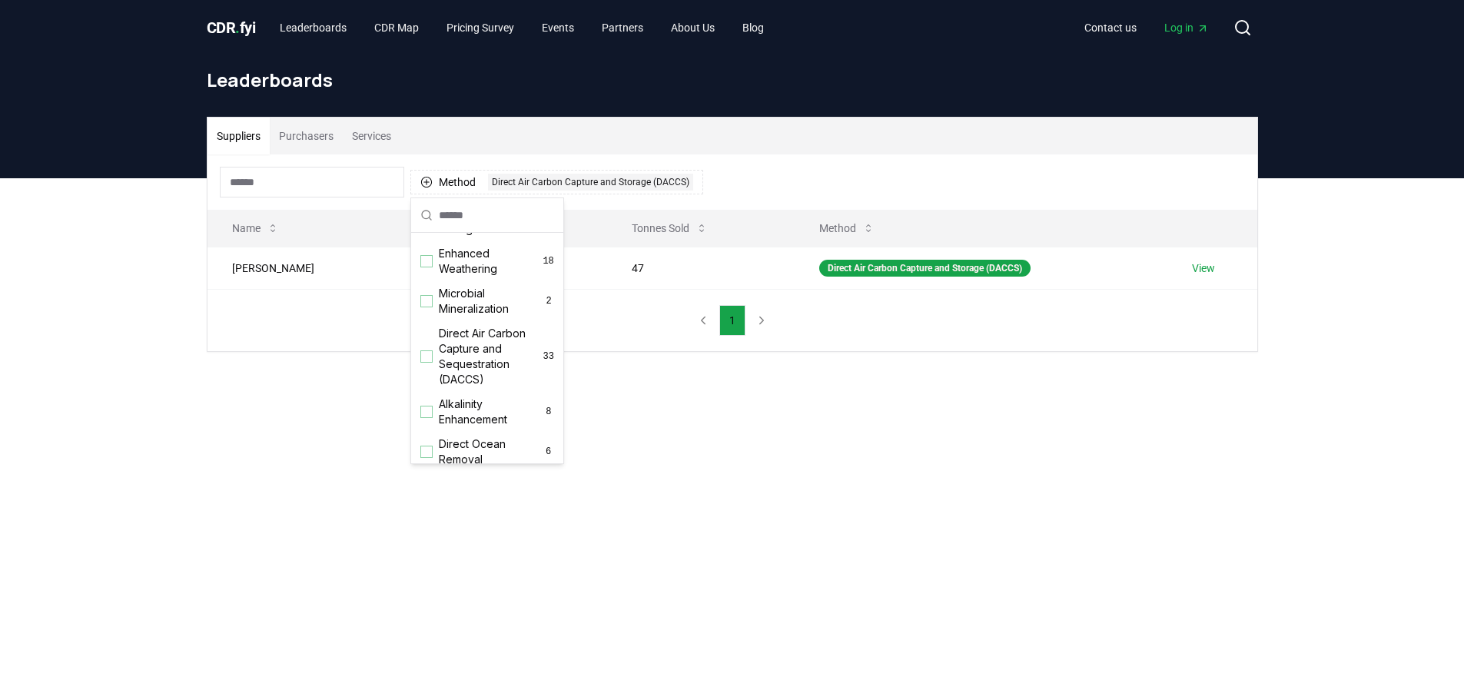
scroll to position [307, 0]
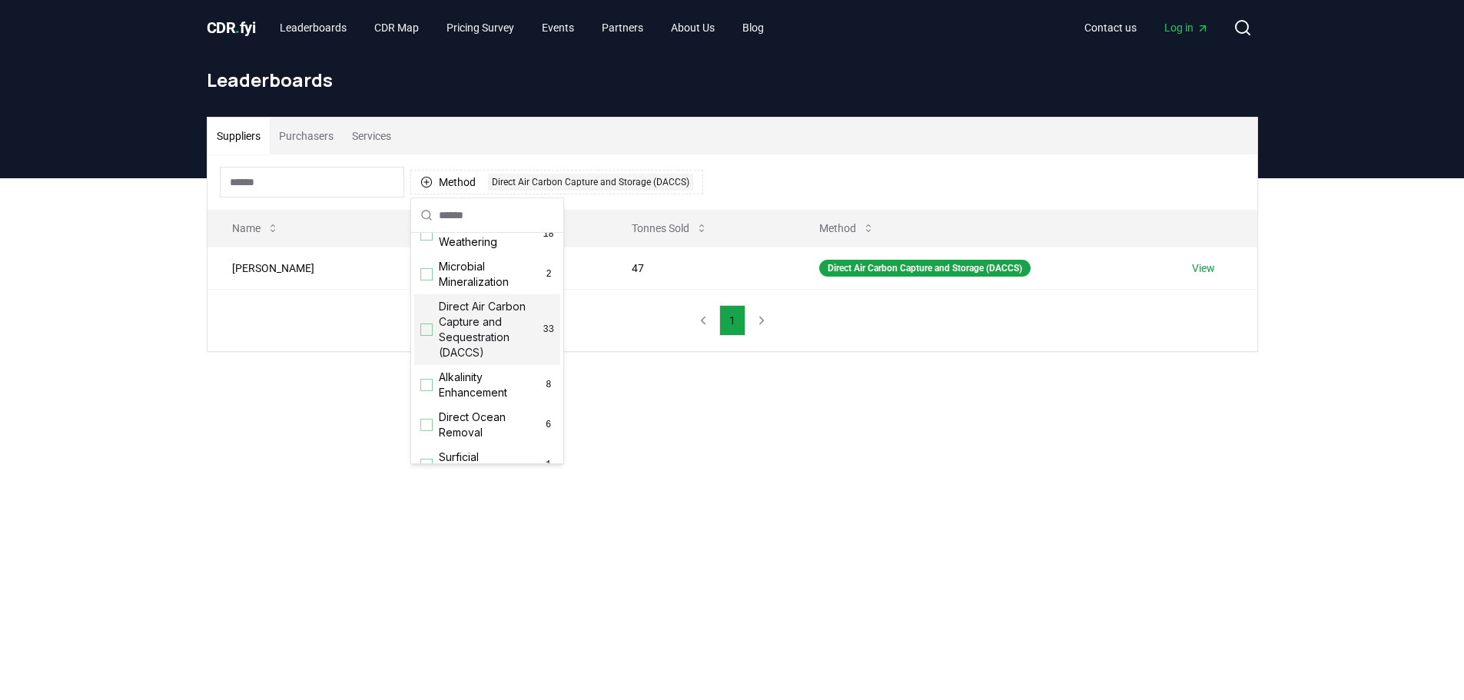
click at [426, 336] on div "Suggestions" at bounding box center [426, 330] width 12 height 12
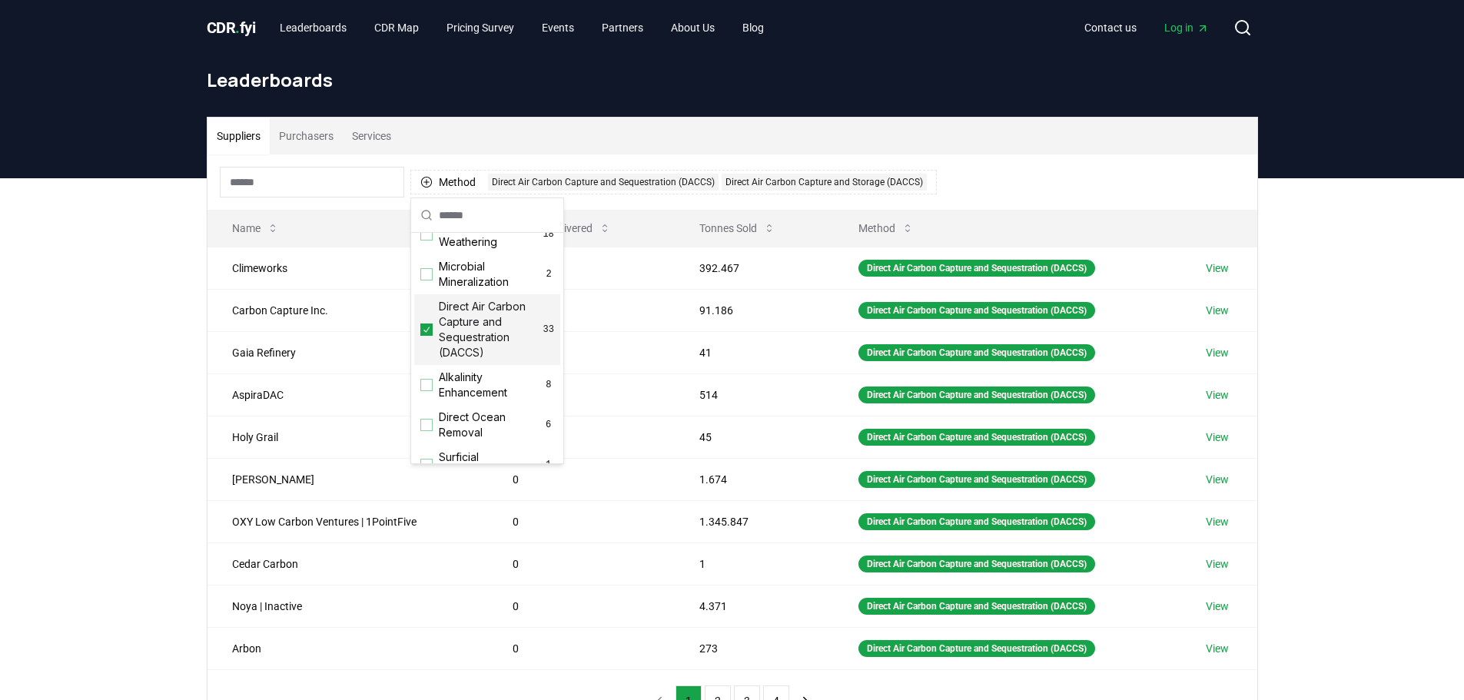
click at [1014, 139] on div "Suppliers Purchasers Services" at bounding box center [733, 136] width 1050 height 37
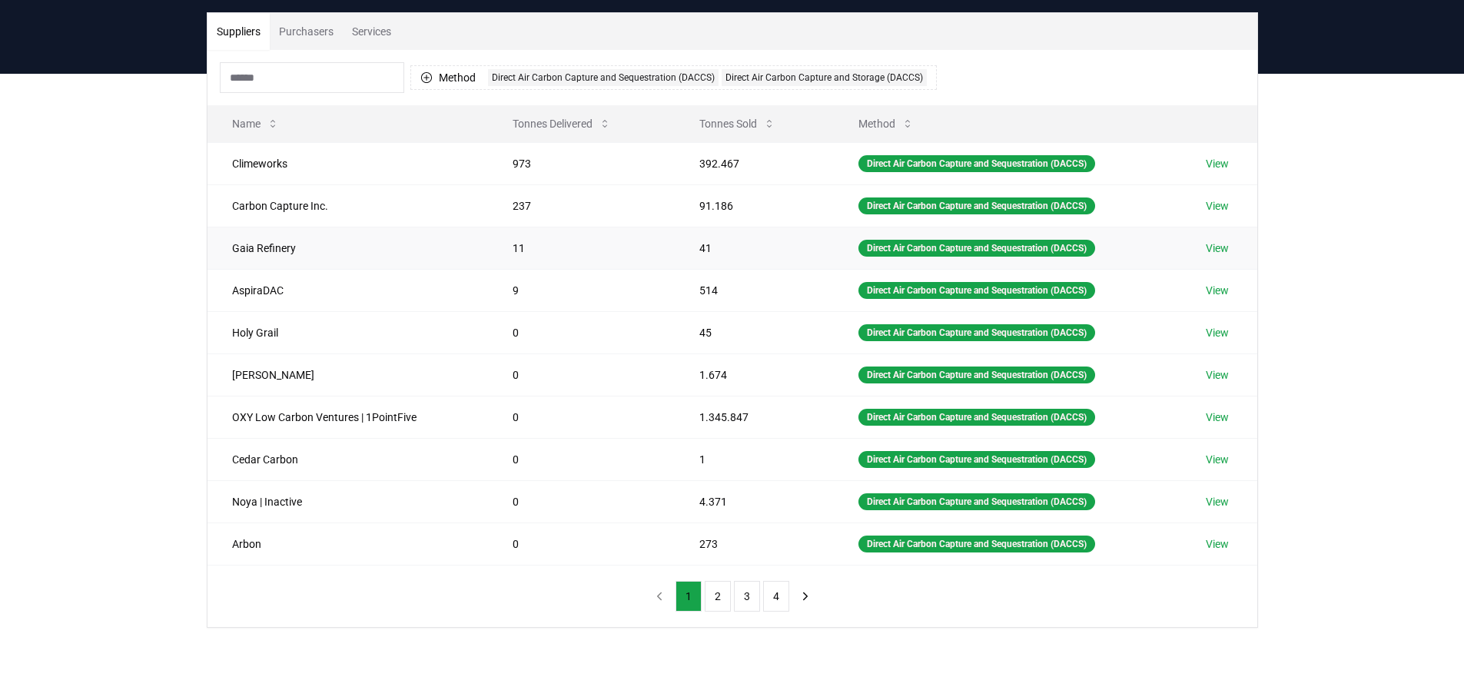
scroll to position [77, 0]
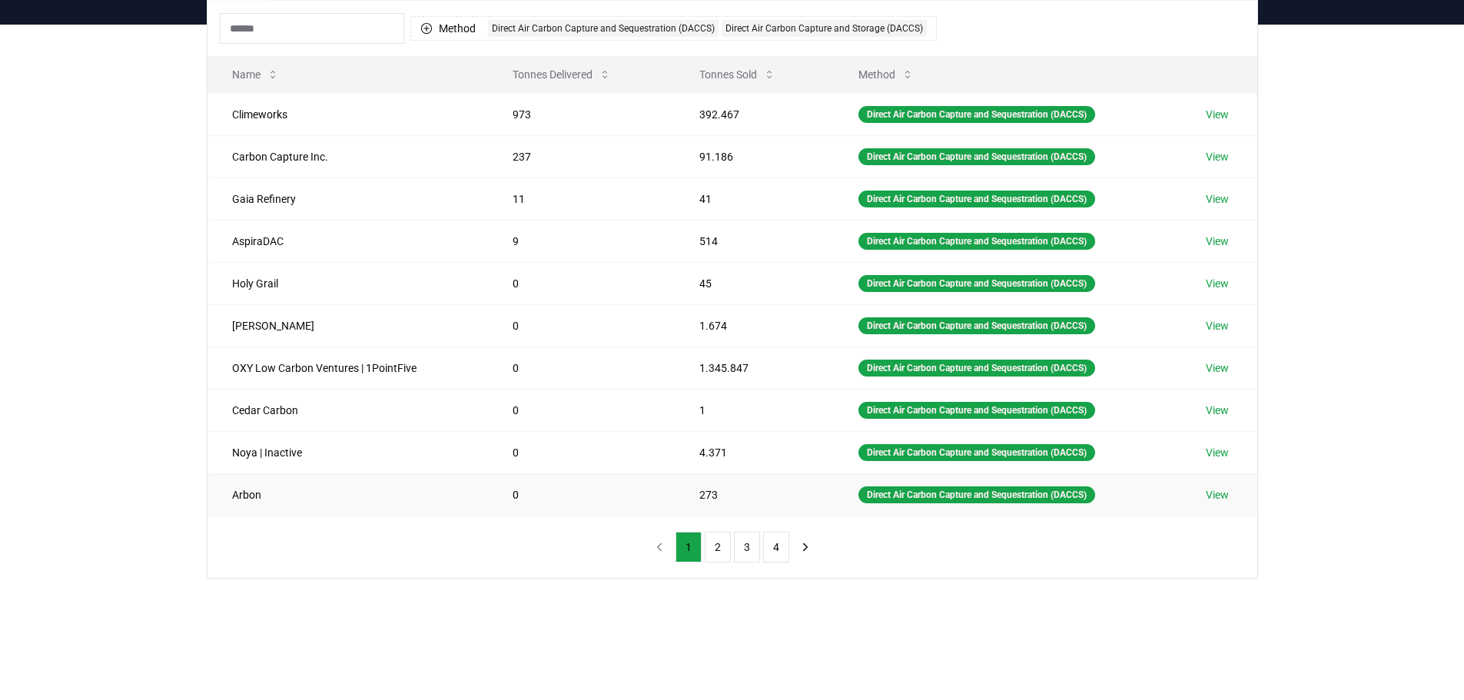
click at [724, 516] on td "273" at bounding box center [754, 495] width 159 height 42
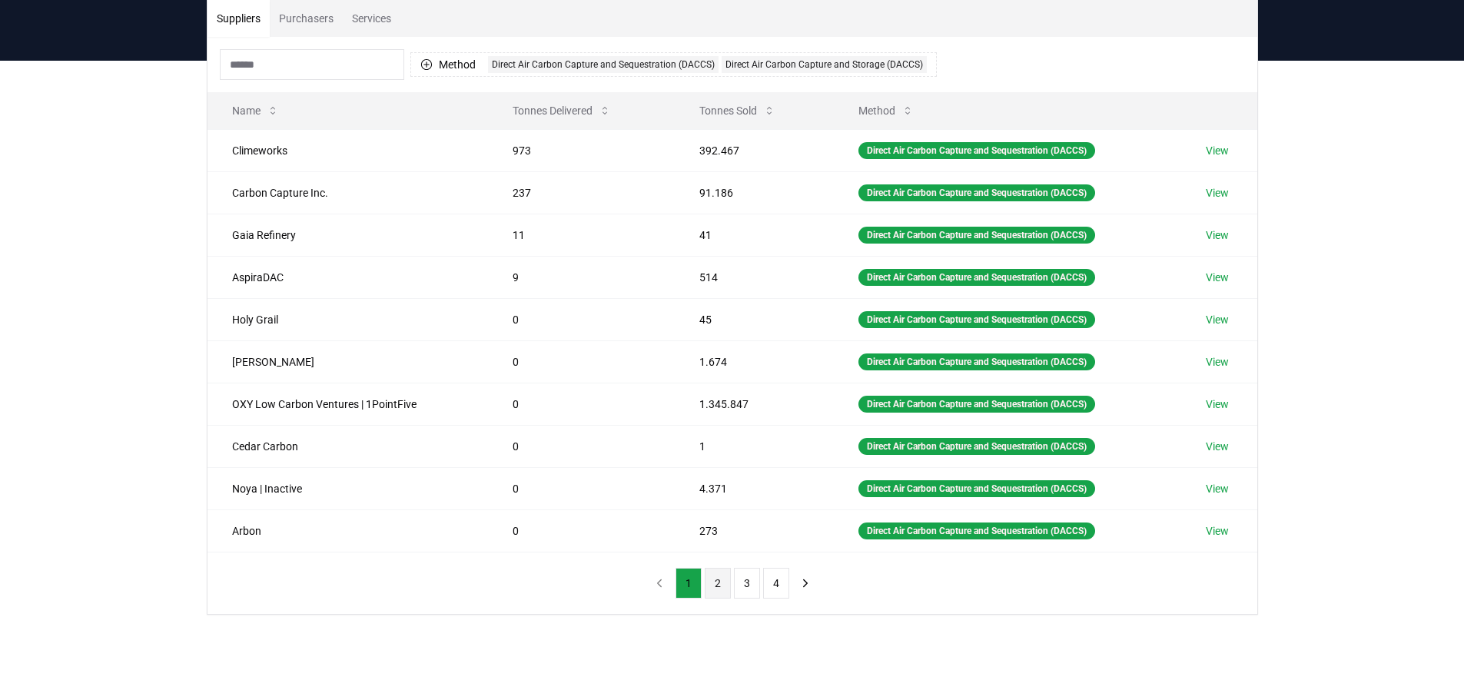
click at [721, 583] on button "2" at bounding box center [718, 583] width 26 height 31
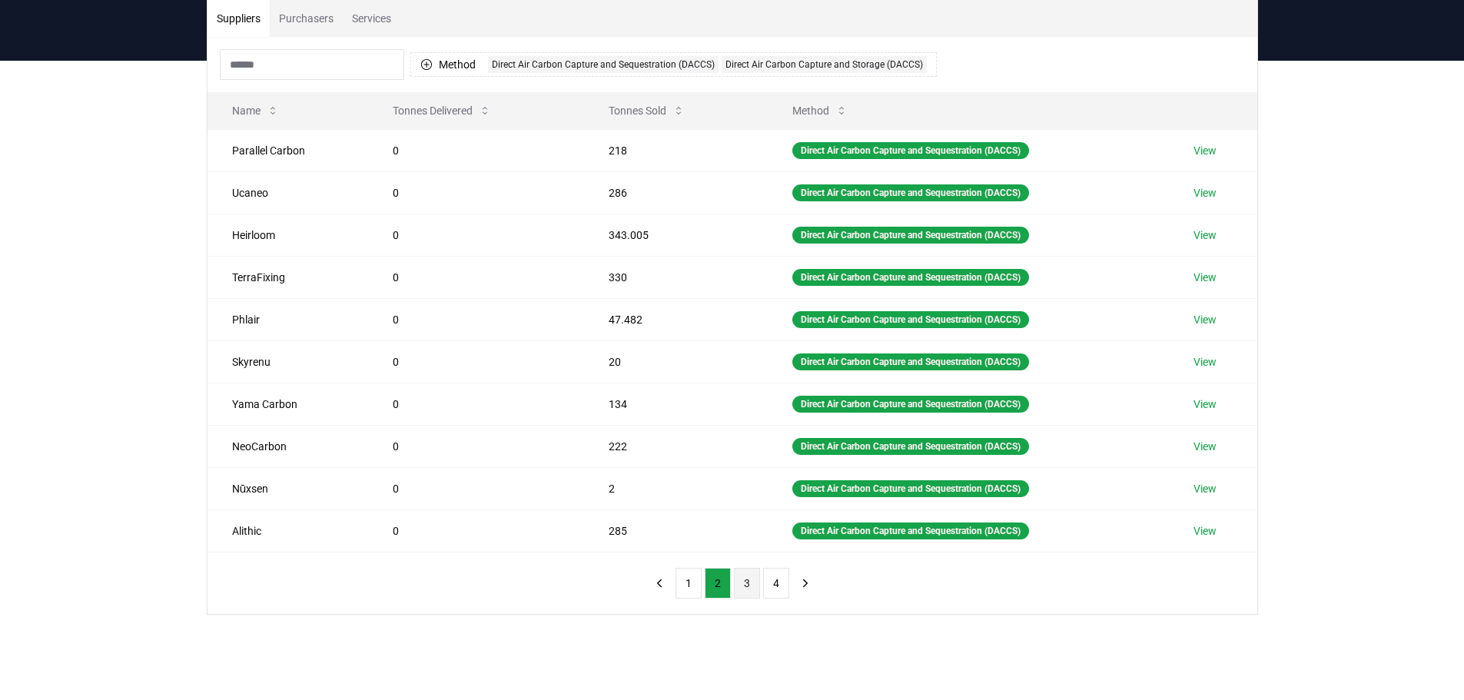
click at [742, 583] on button "3" at bounding box center [747, 583] width 26 height 31
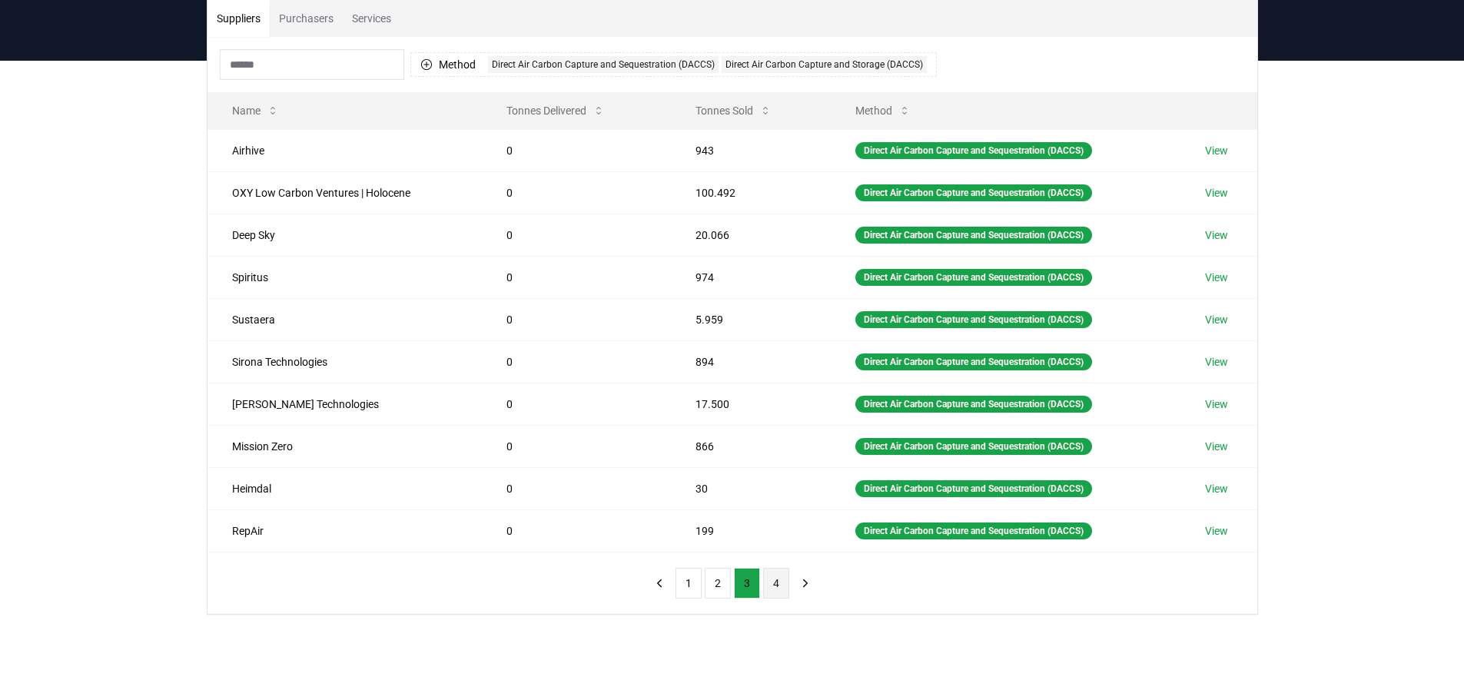
click at [773, 580] on button "4" at bounding box center [776, 583] width 26 height 31
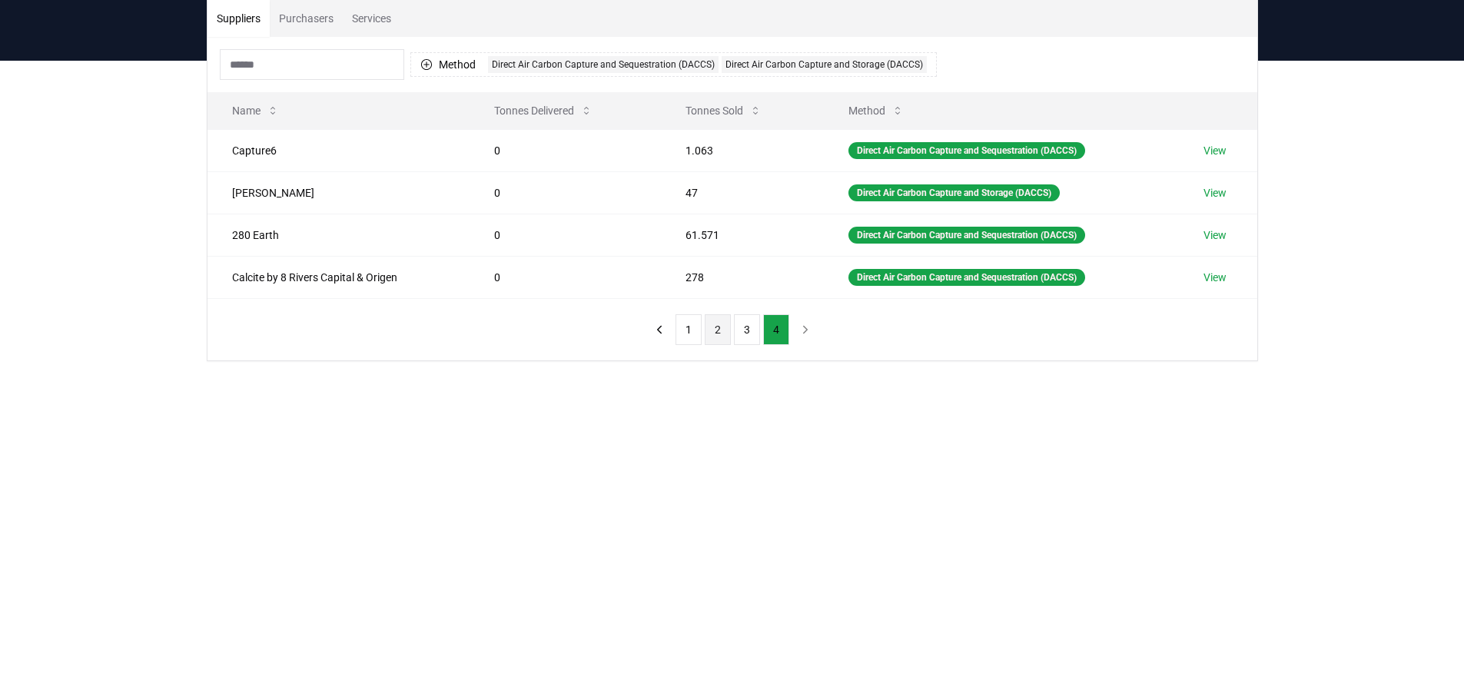
click at [709, 324] on button "2" at bounding box center [718, 329] width 26 height 31
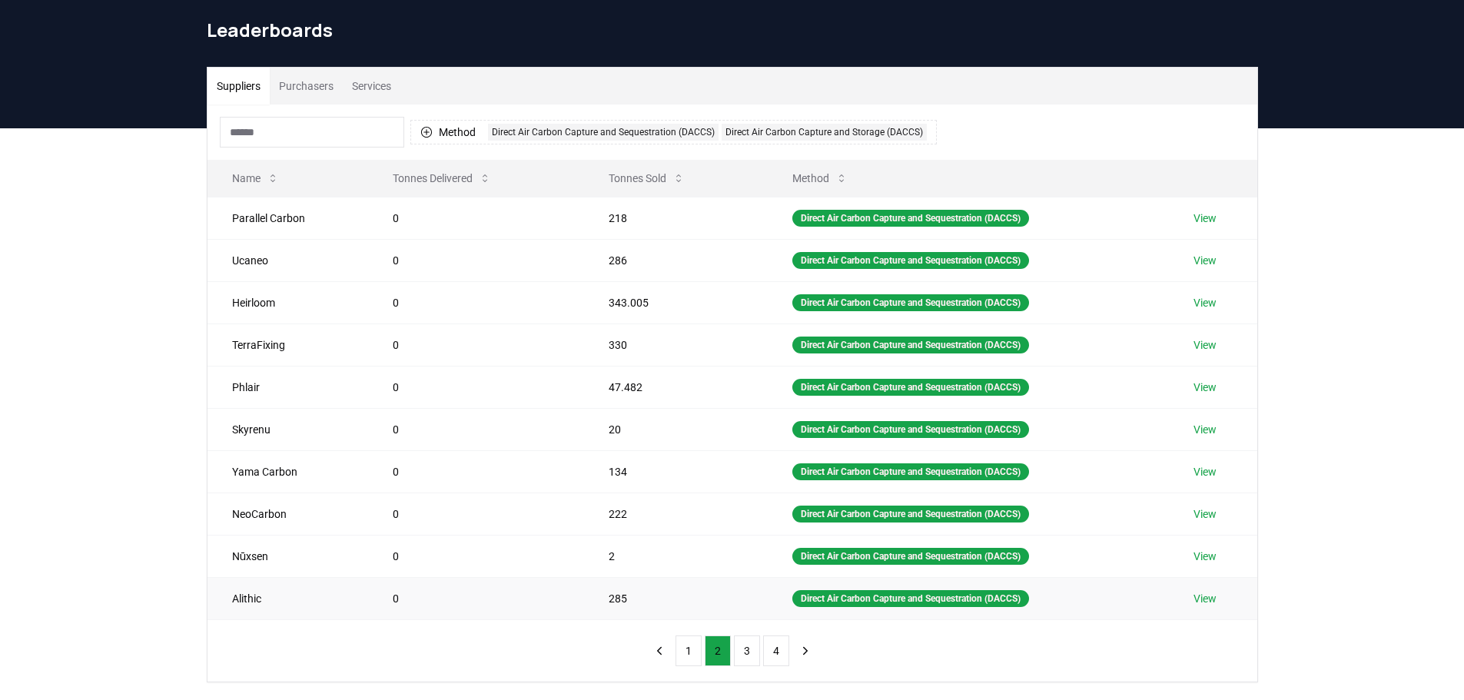
scroll to position [77, 0]
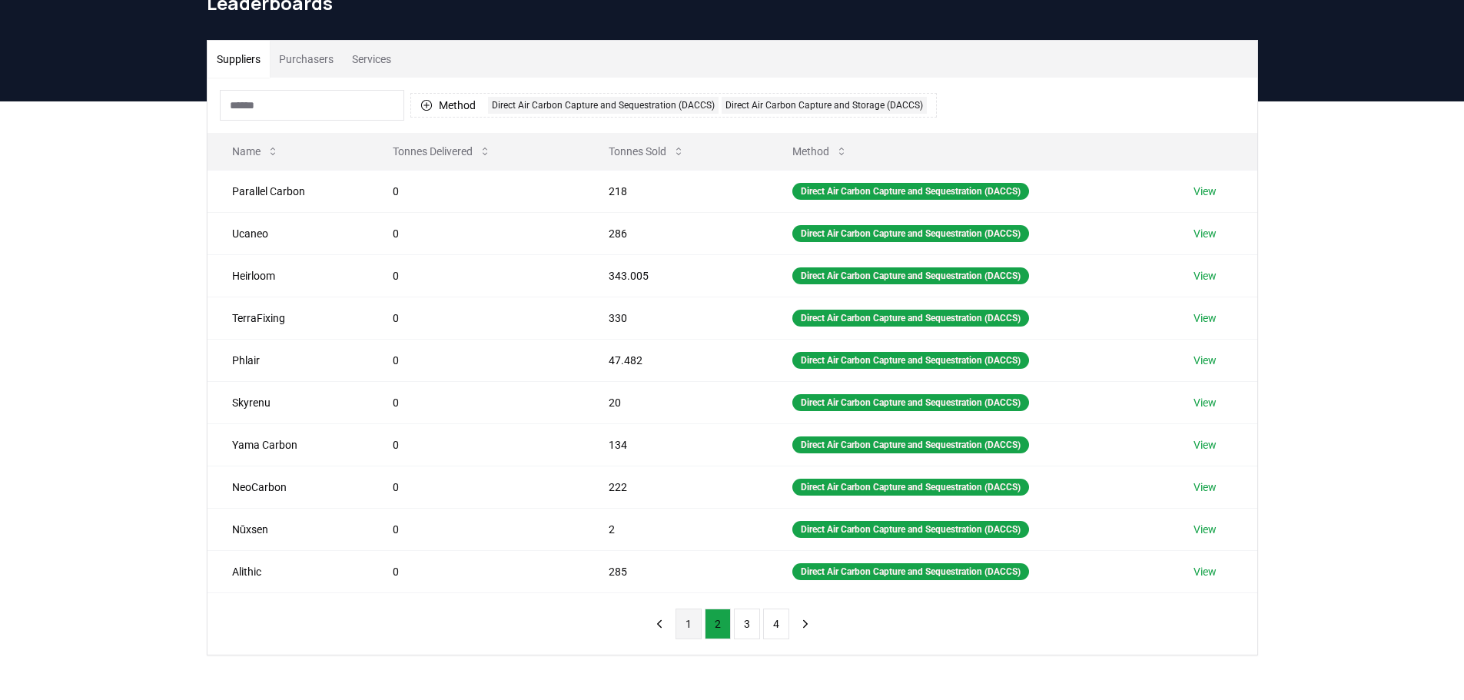
click at [690, 620] on button "1" at bounding box center [689, 624] width 26 height 31
